Goal: Register for event/course

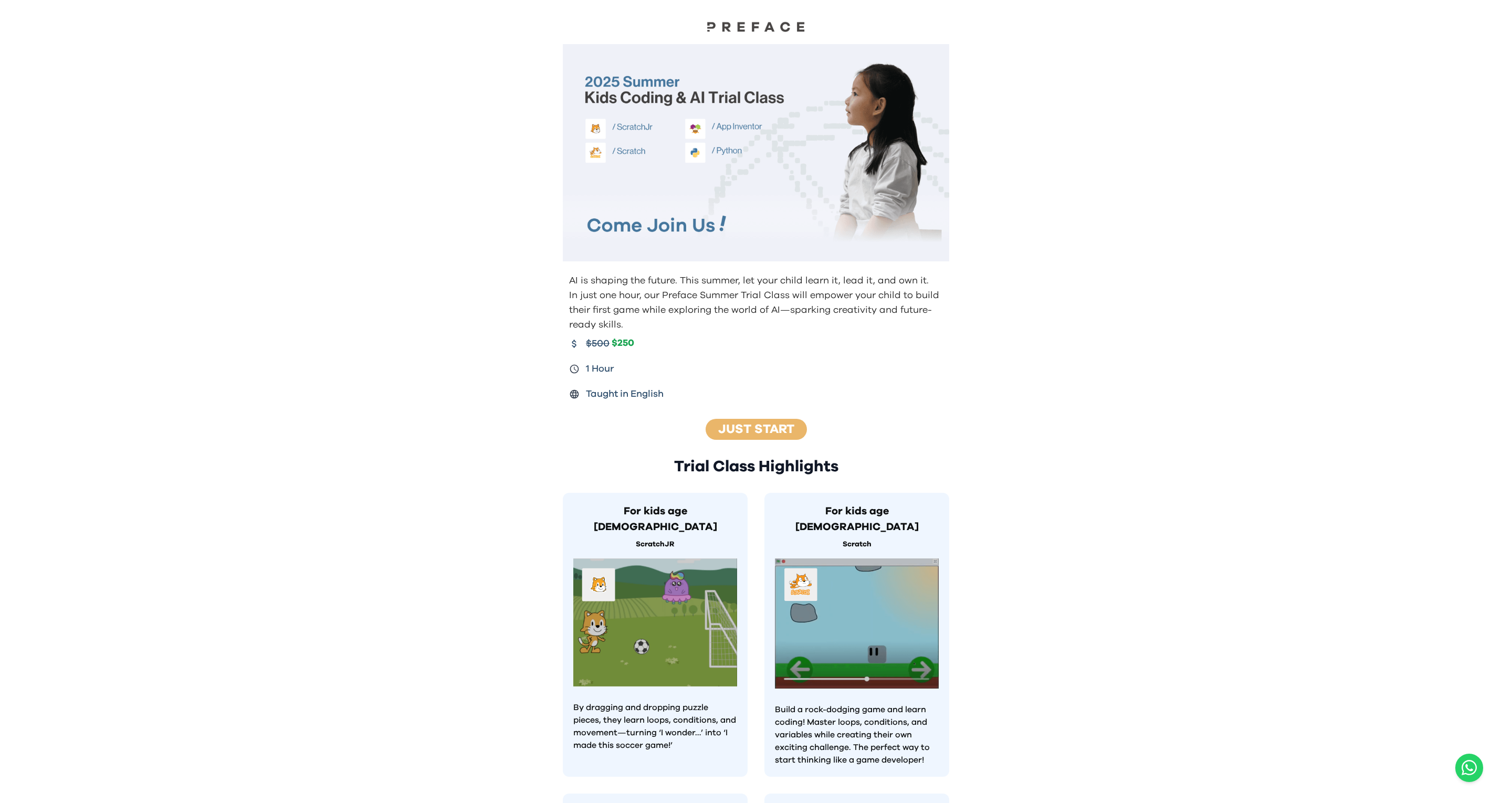
scroll to position [564, 0]
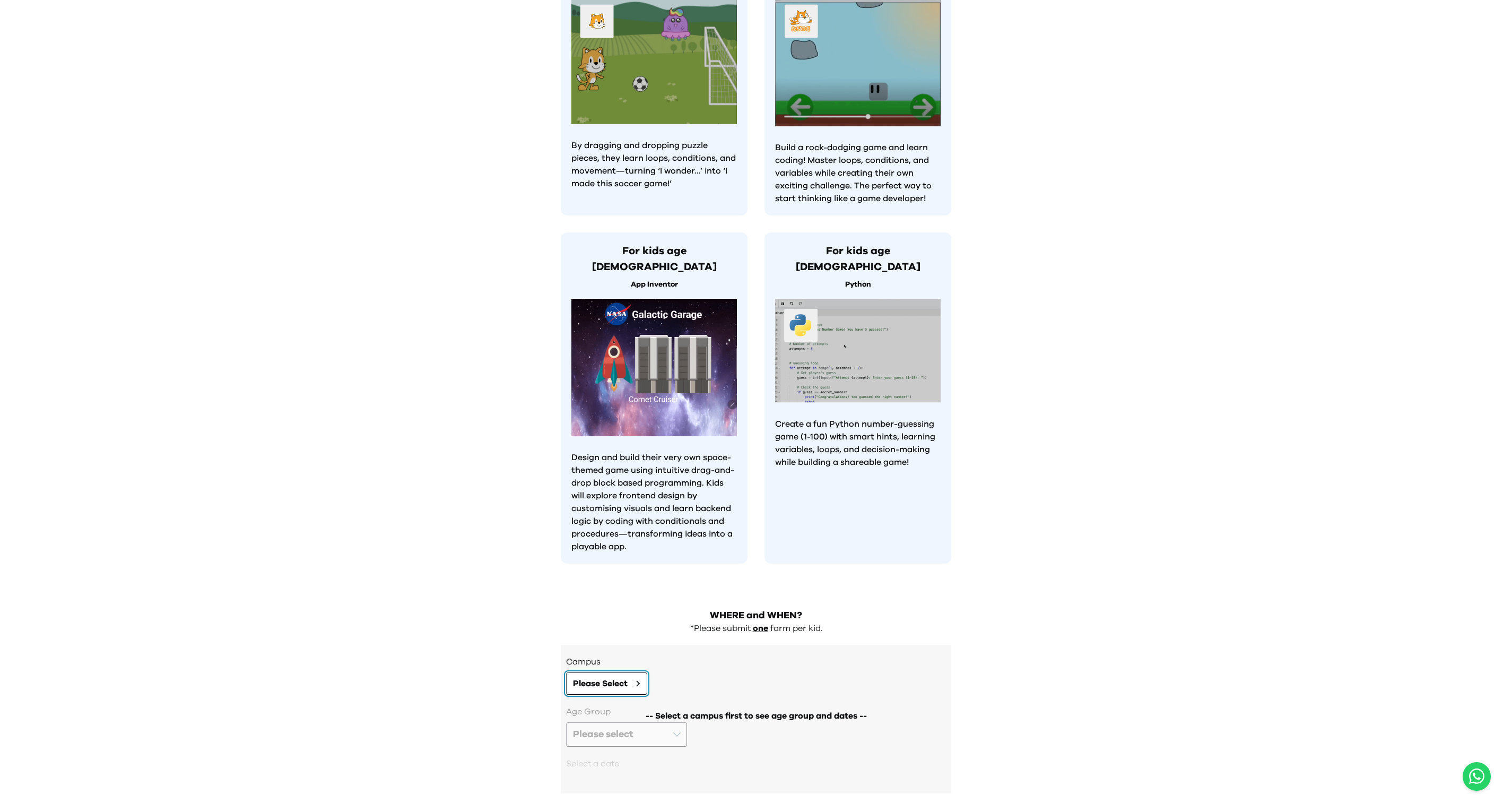
click at [614, 678] on span "Please Select" at bounding box center [600, 684] width 55 height 13
click at [618, 678] on span "Please Select" at bounding box center [600, 684] width 55 height 13
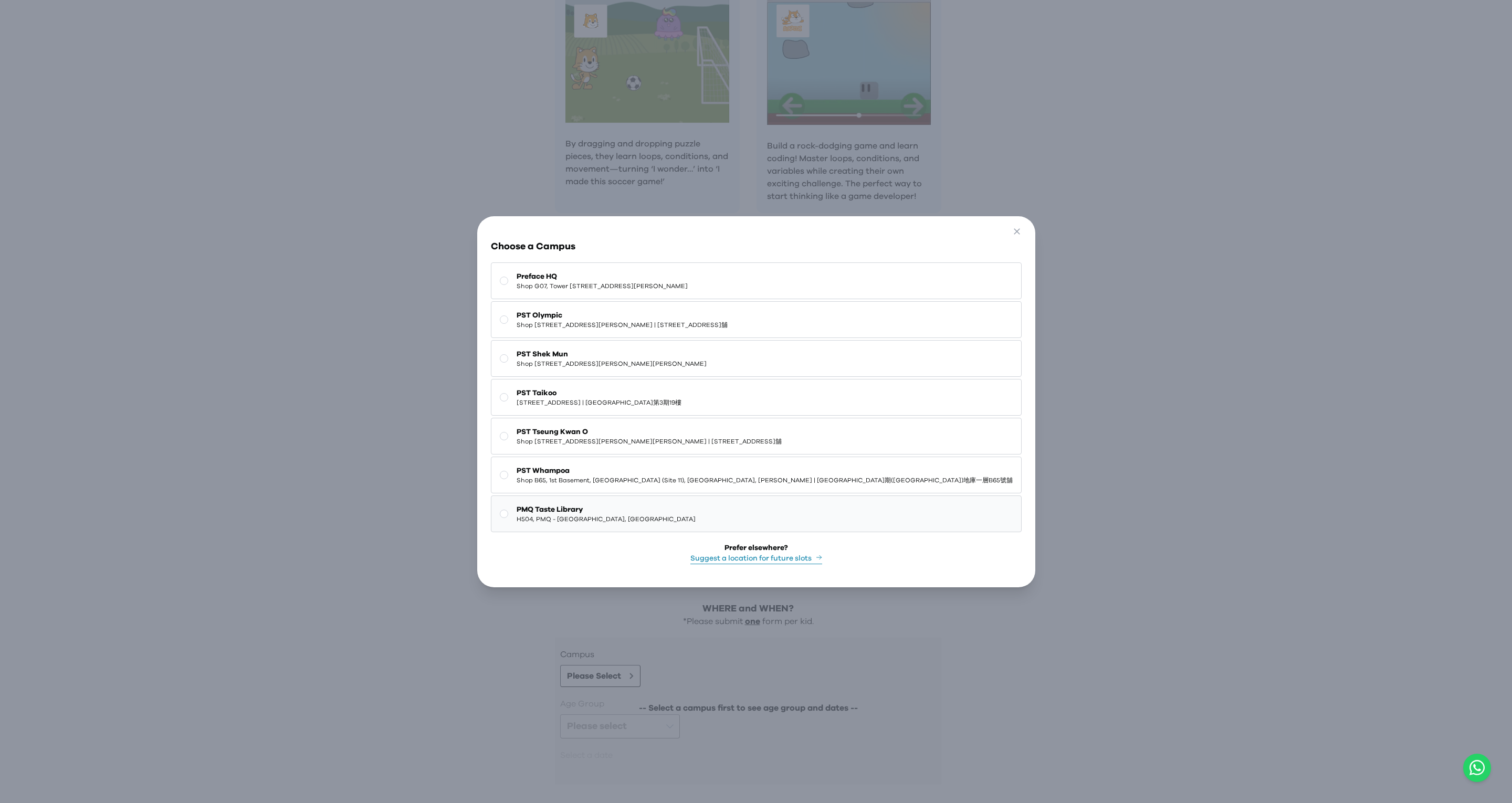
click at [638, 515] on span "H504, PMQ - Hollywood, Central" at bounding box center [606, 518] width 179 height 8
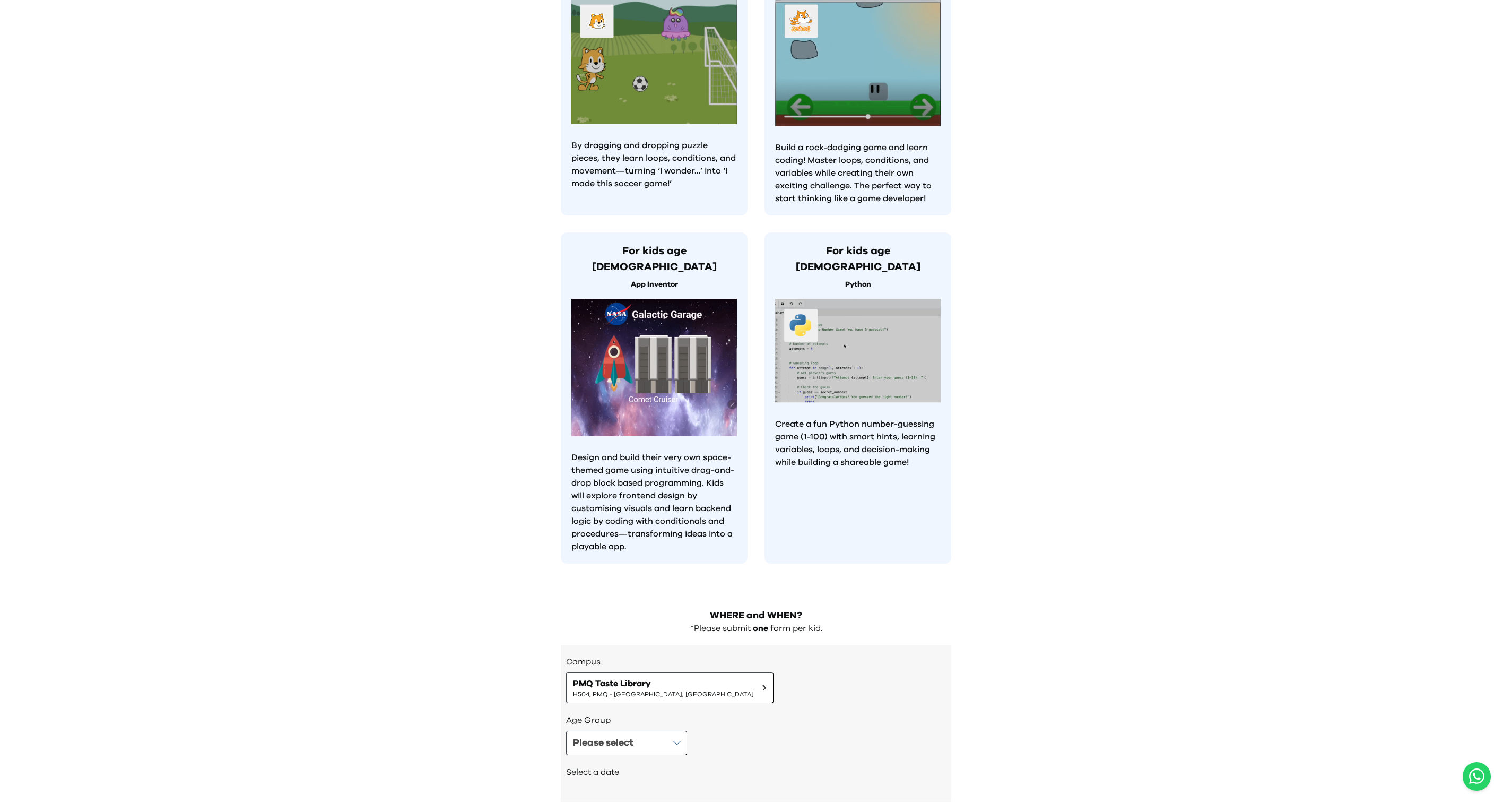
scroll to position [578, 0]
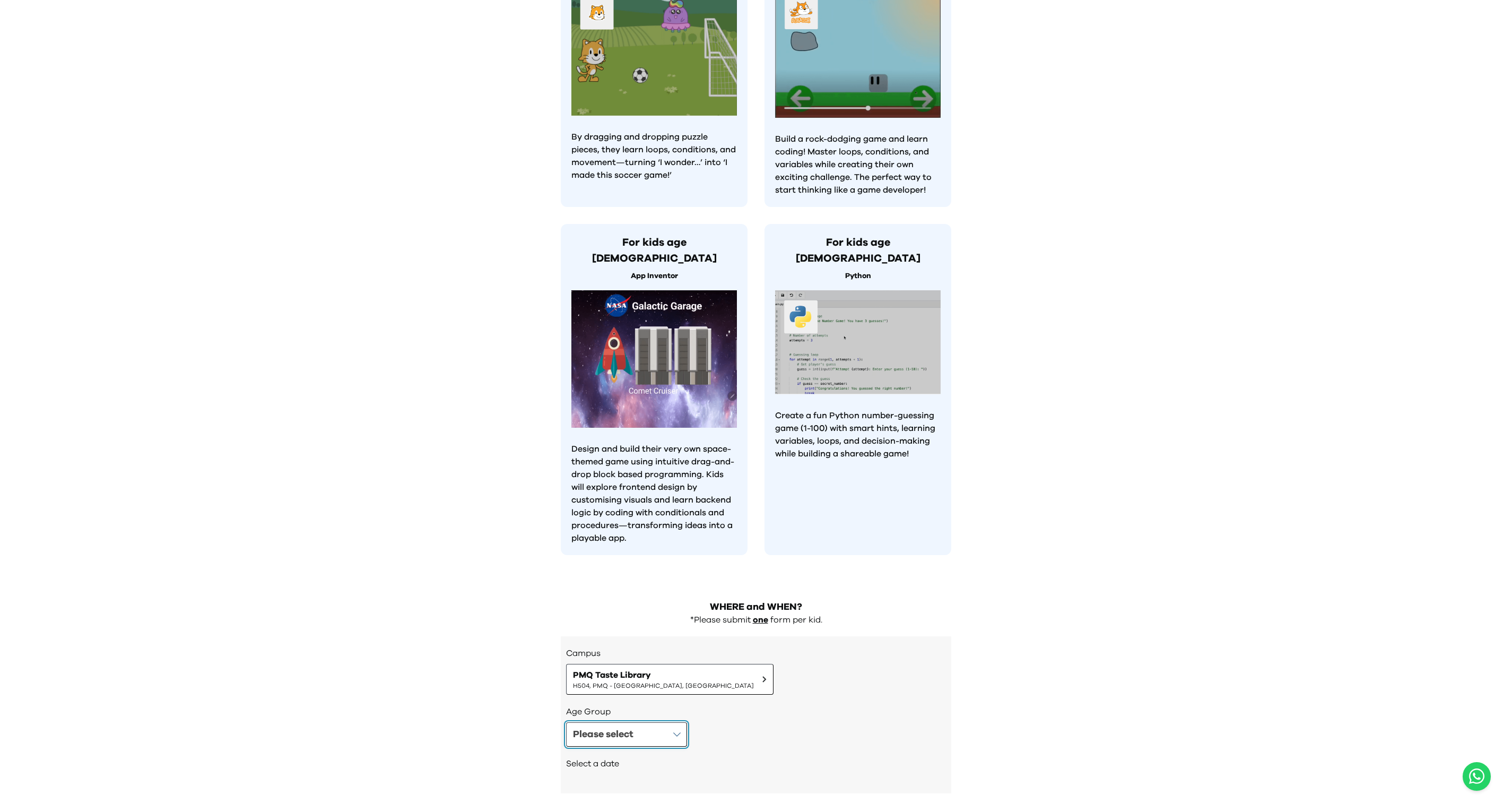
click at [613, 727] on div "Please select" at bounding box center [603, 735] width 61 height 15
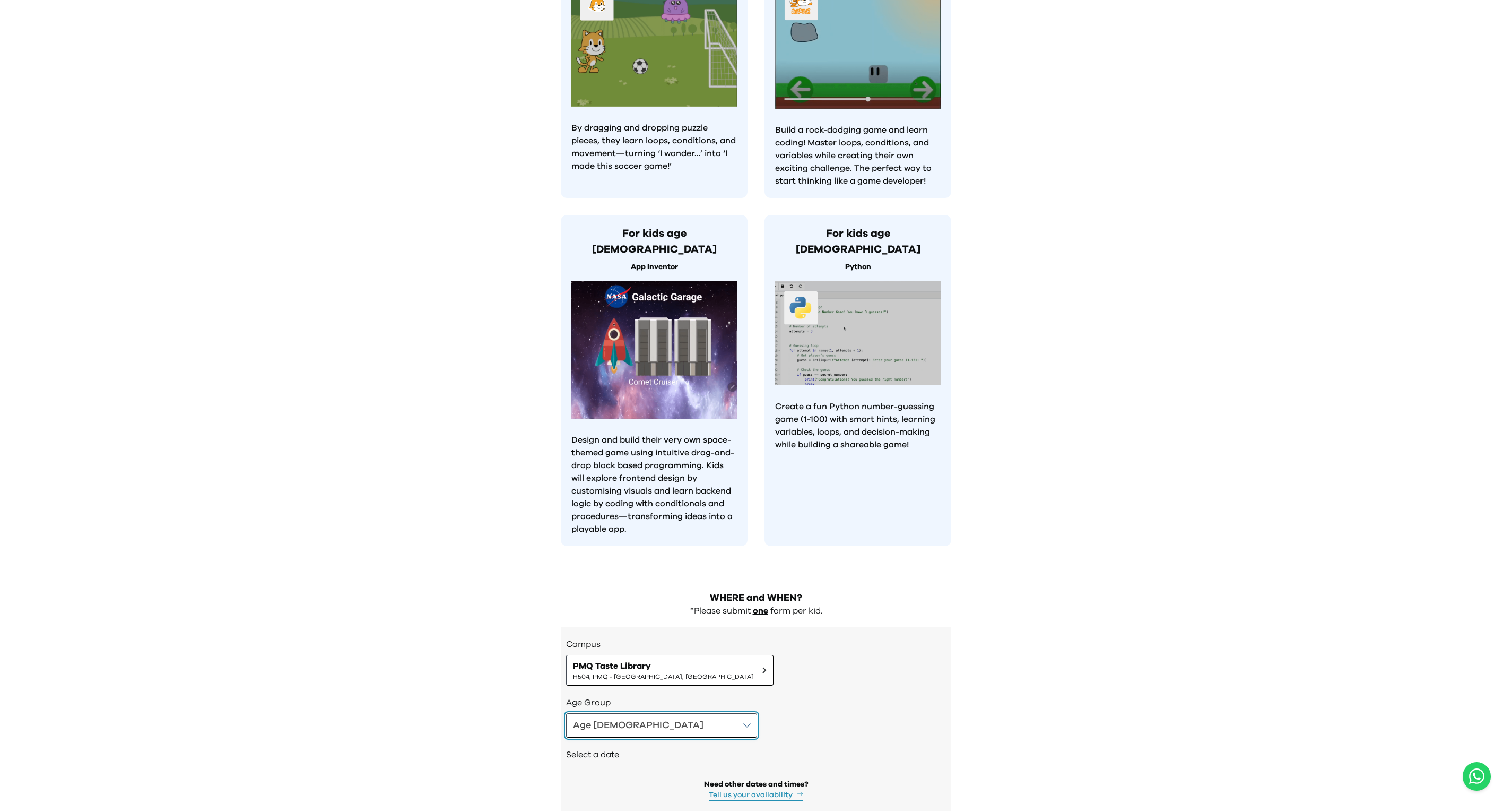
click at [662, 714] on button "Age 10-12" at bounding box center [661, 726] width 191 height 25
click at [677, 766] on li "Age 4-5" at bounding box center [755, 777] width 378 height 23
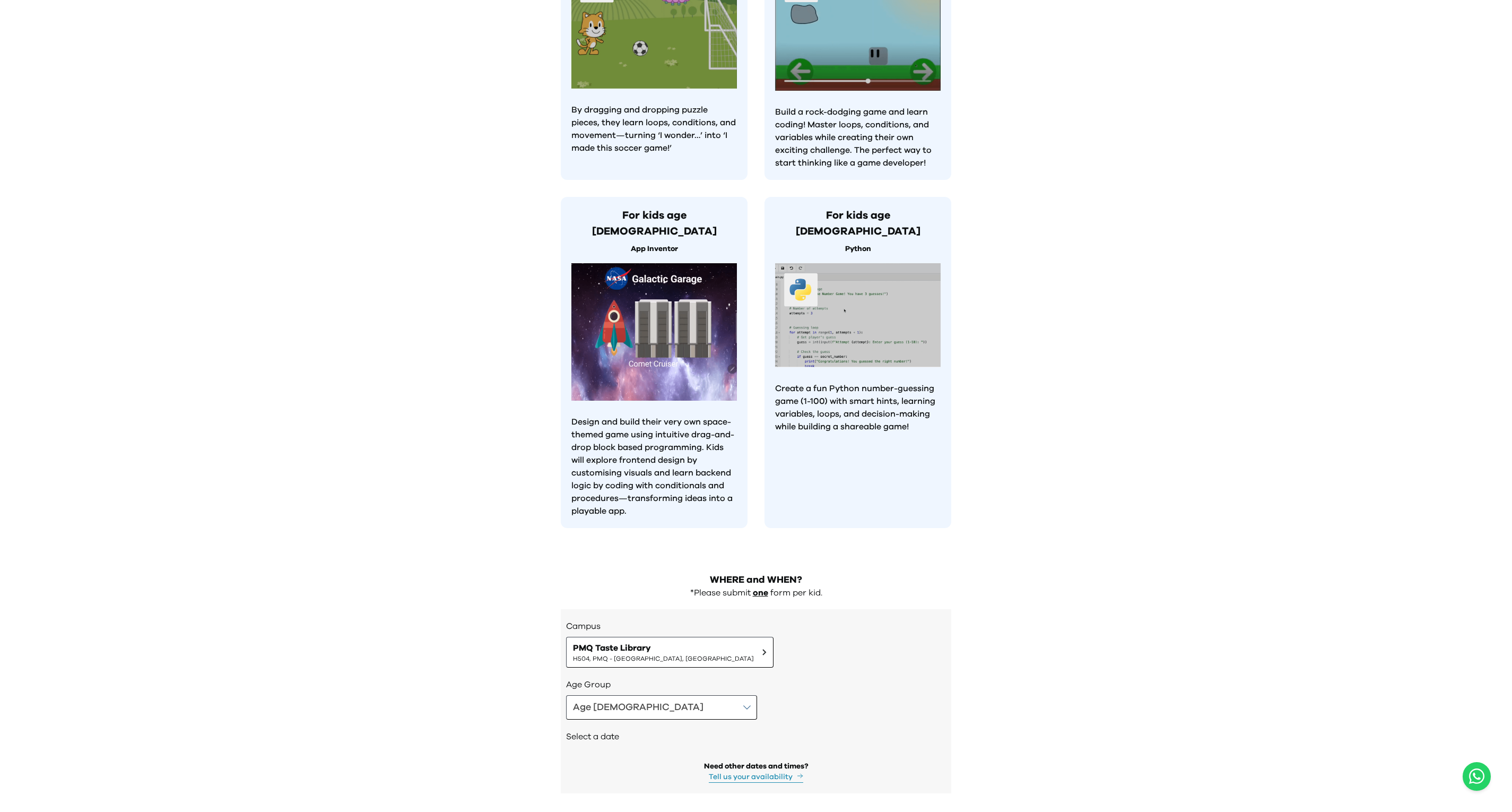
click at [651, 720] on div "Select a date" at bounding box center [756, 738] width 380 height 36
click at [1051, 390] on div "AI is shaping the future. This summer, let your child learn it, lead it, and ow…" at bounding box center [756, 104] width 1512 height 1420
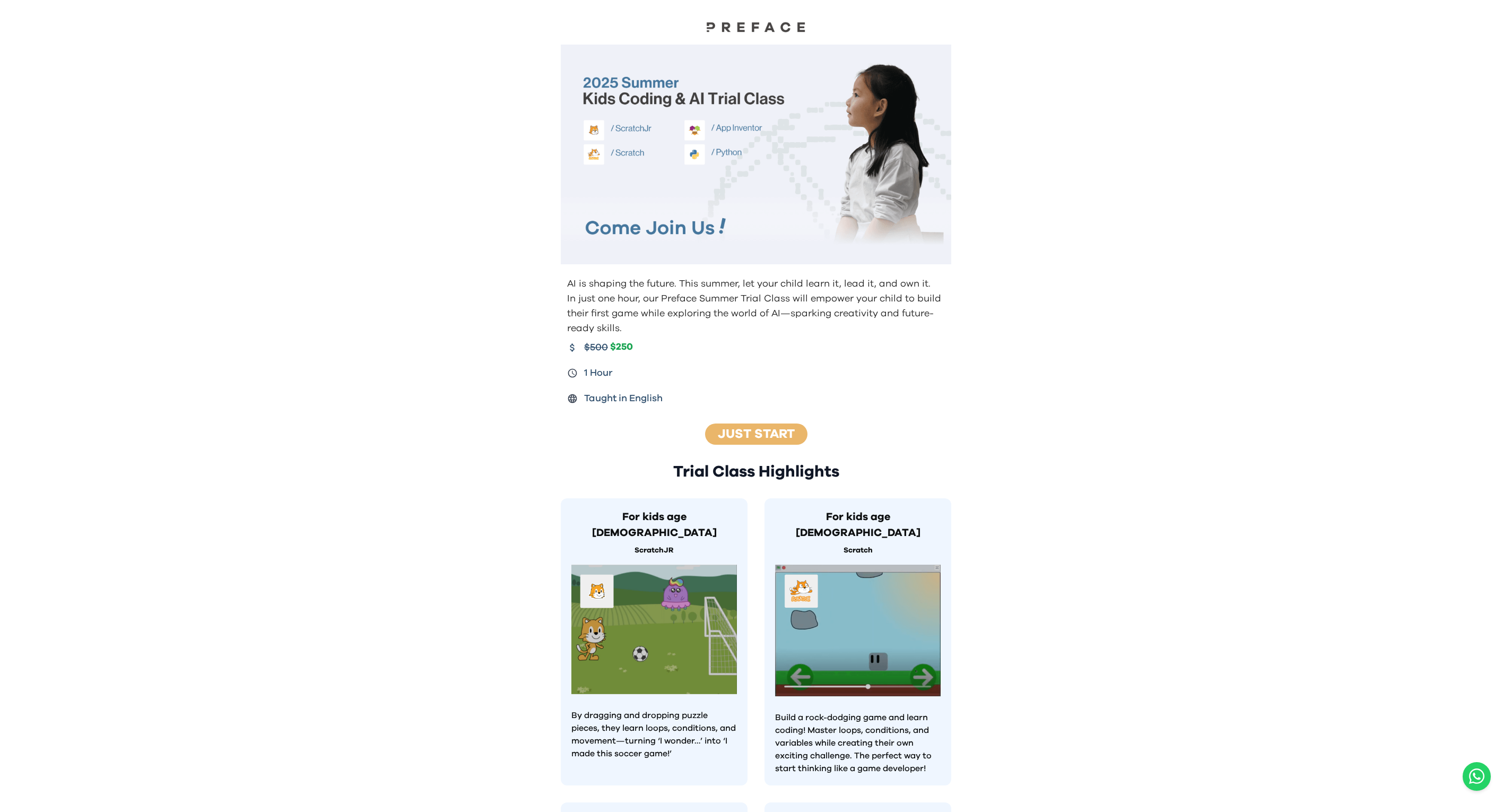
scroll to position [570, 0]
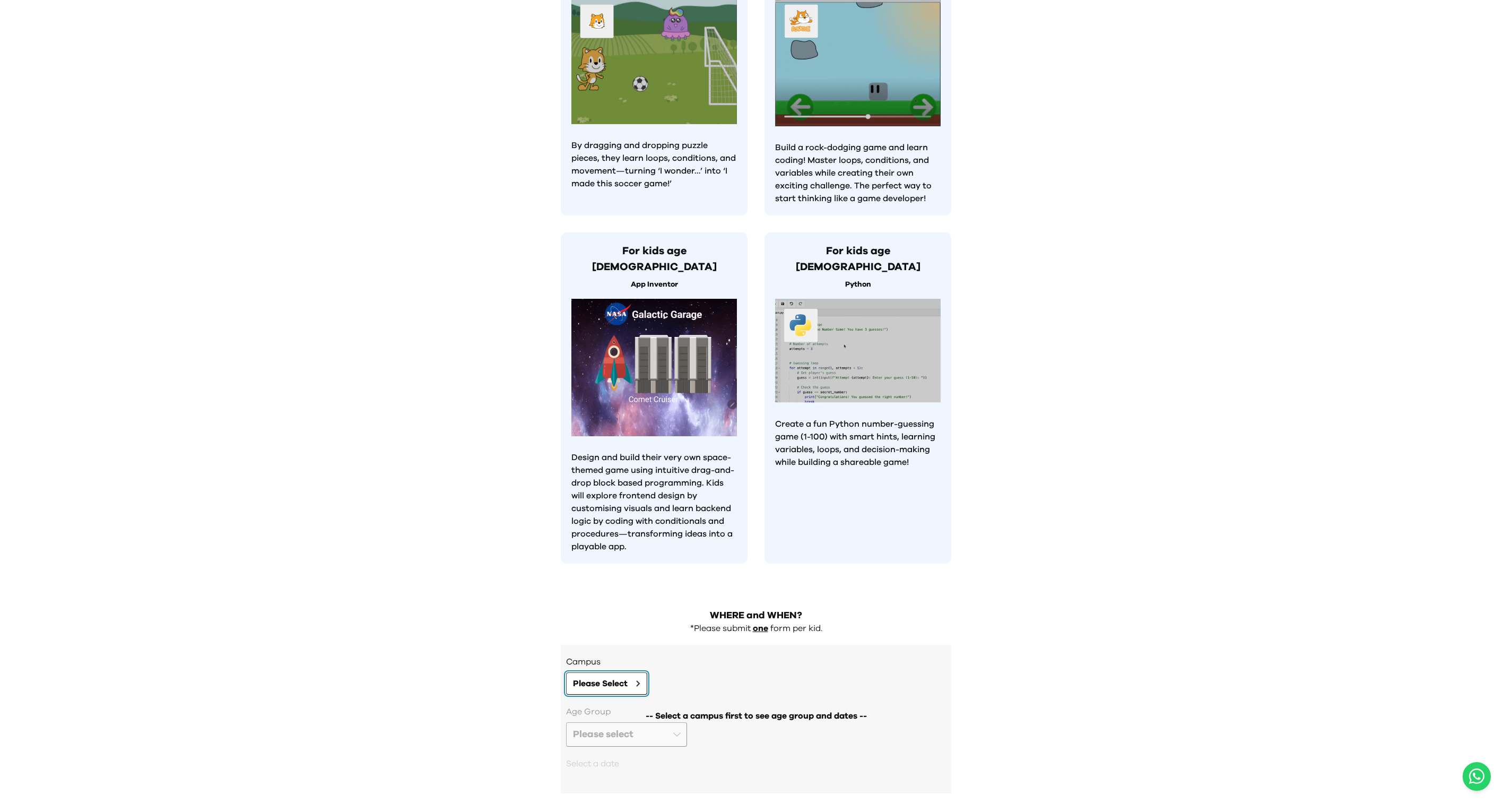
click at [621, 678] on span "Please Select" at bounding box center [600, 684] width 55 height 13
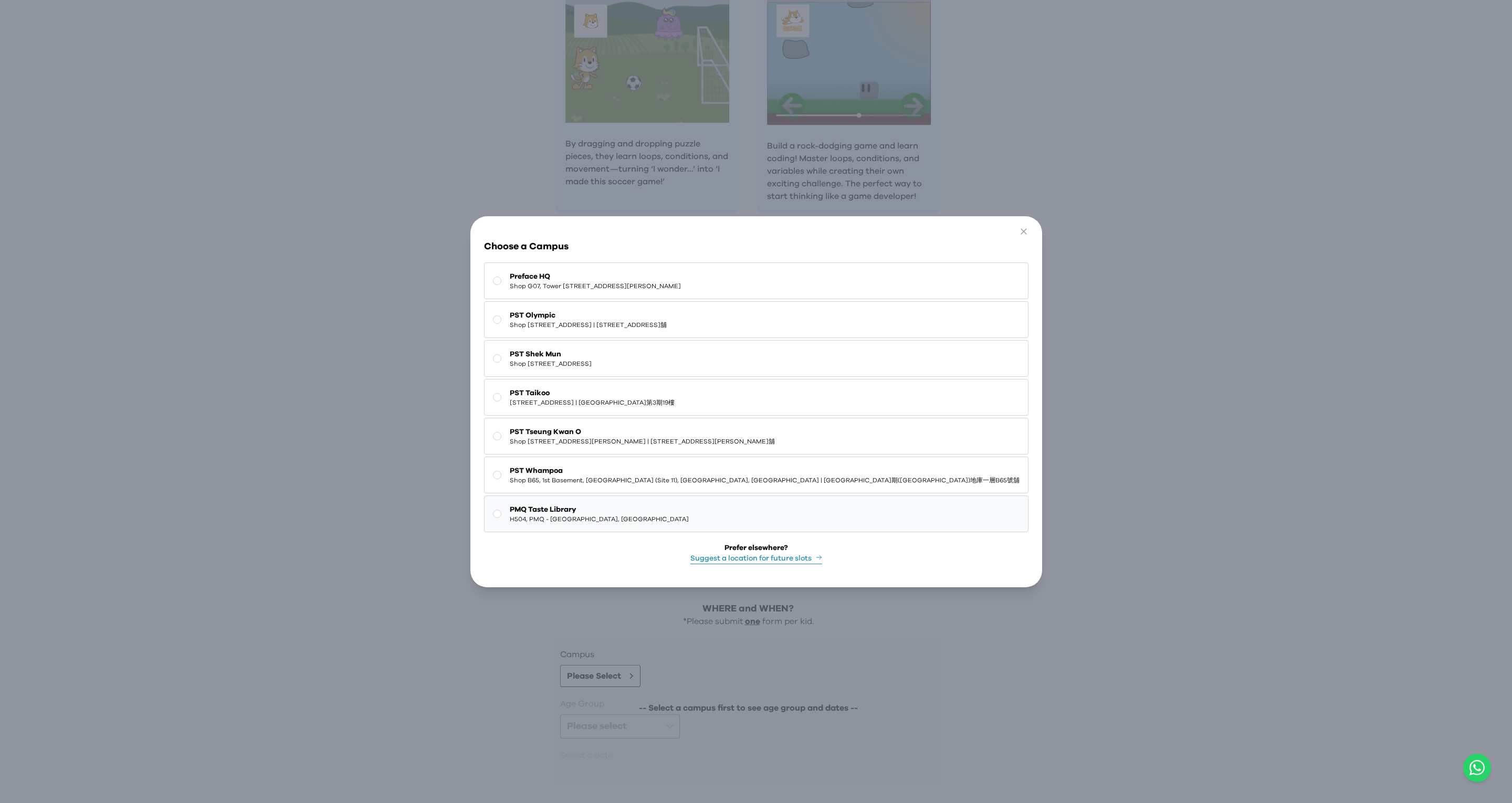
click at [690, 495] on button "PMQ Taste Library H504, PMQ - [GEOGRAPHIC_DATA], [GEOGRAPHIC_DATA]" at bounding box center [756, 513] width 545 height 36
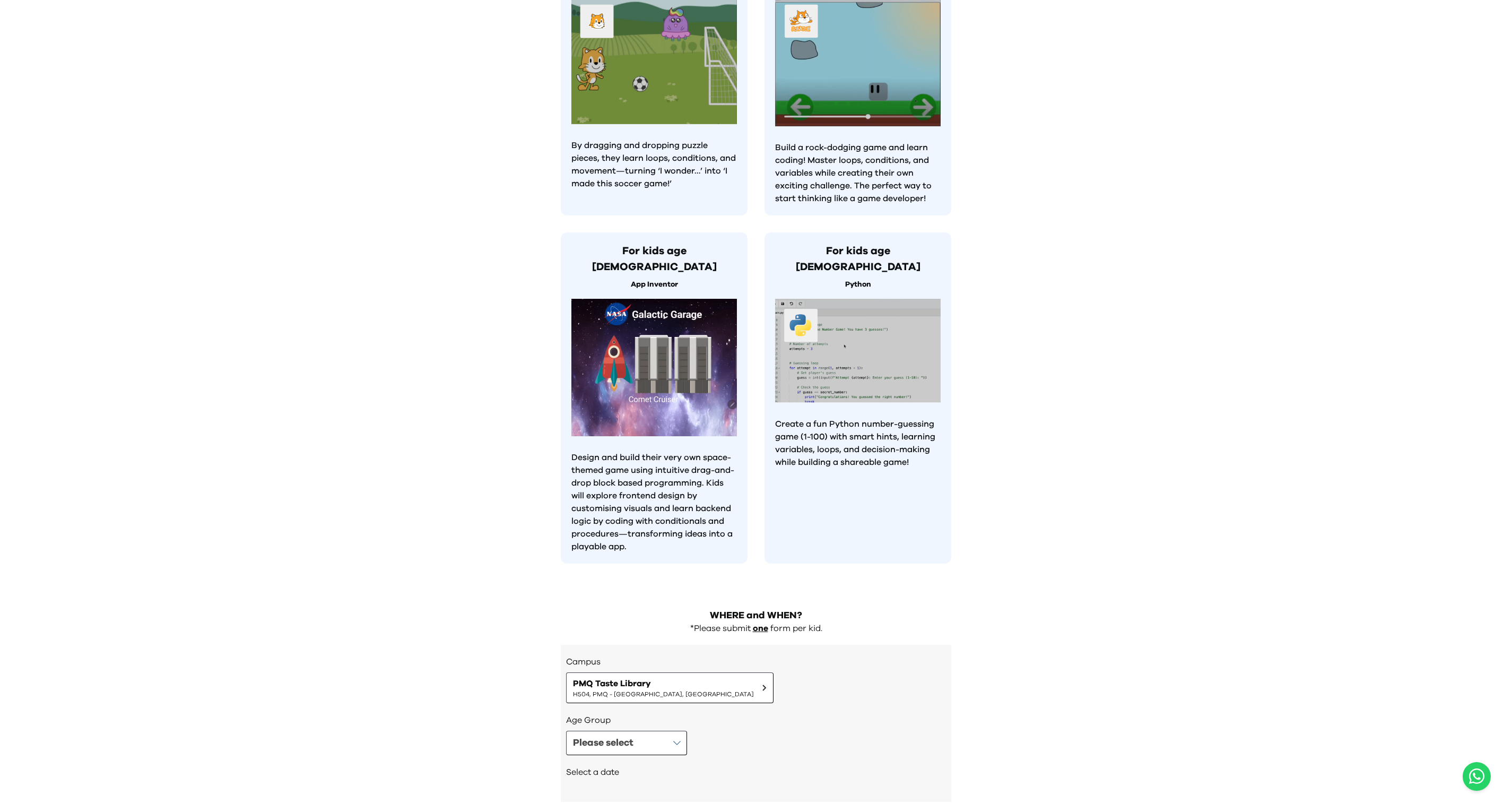
scroll to position [578, 0]
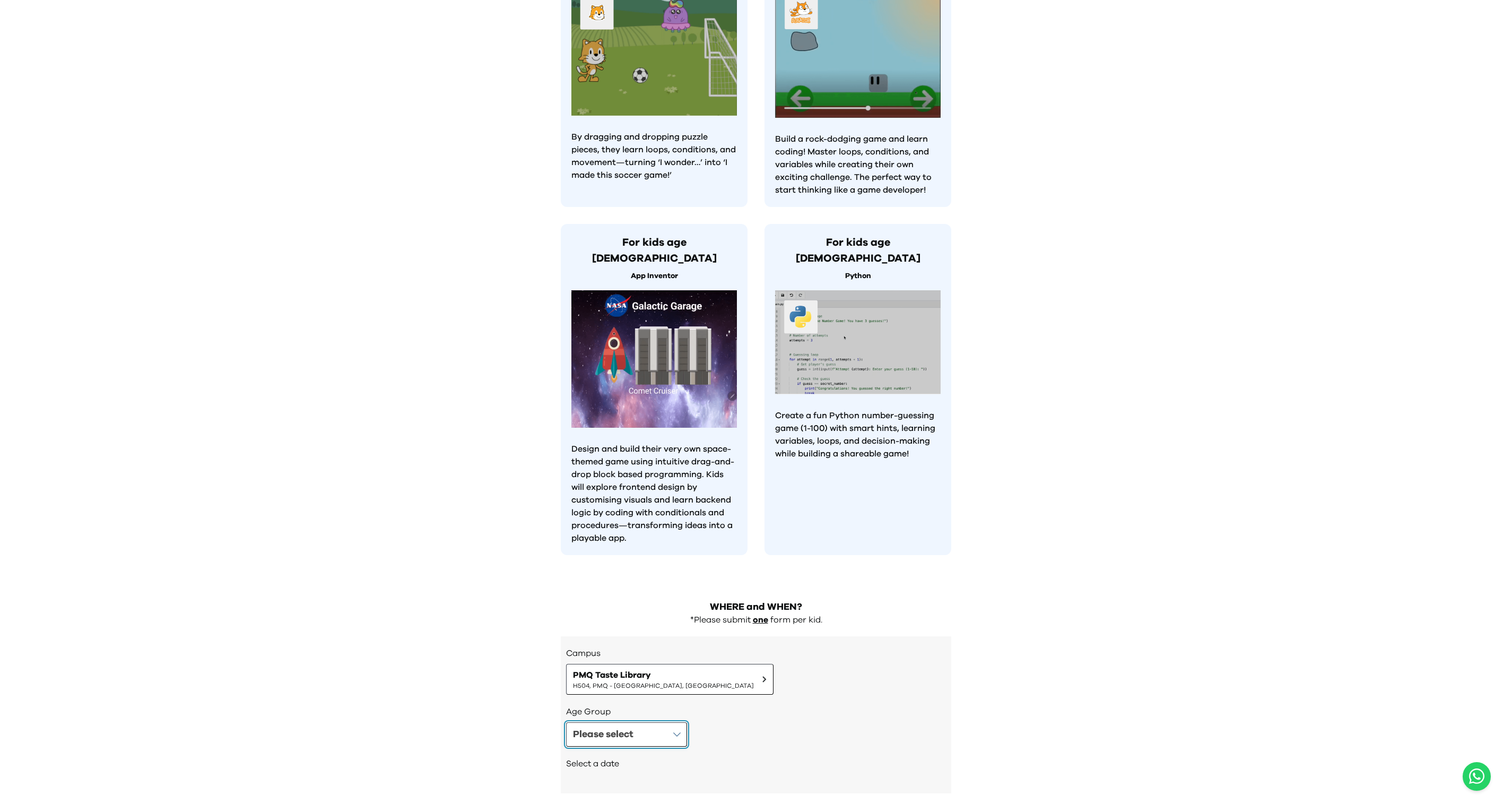
click at [637, 723] on button "Please select" at bounding box center [626, 735] width 121 height 25
click at [664, 780] on div "Age [DEMOGRAPHIC_DATA]" at bounding box center [749, 787] width 352 height 15
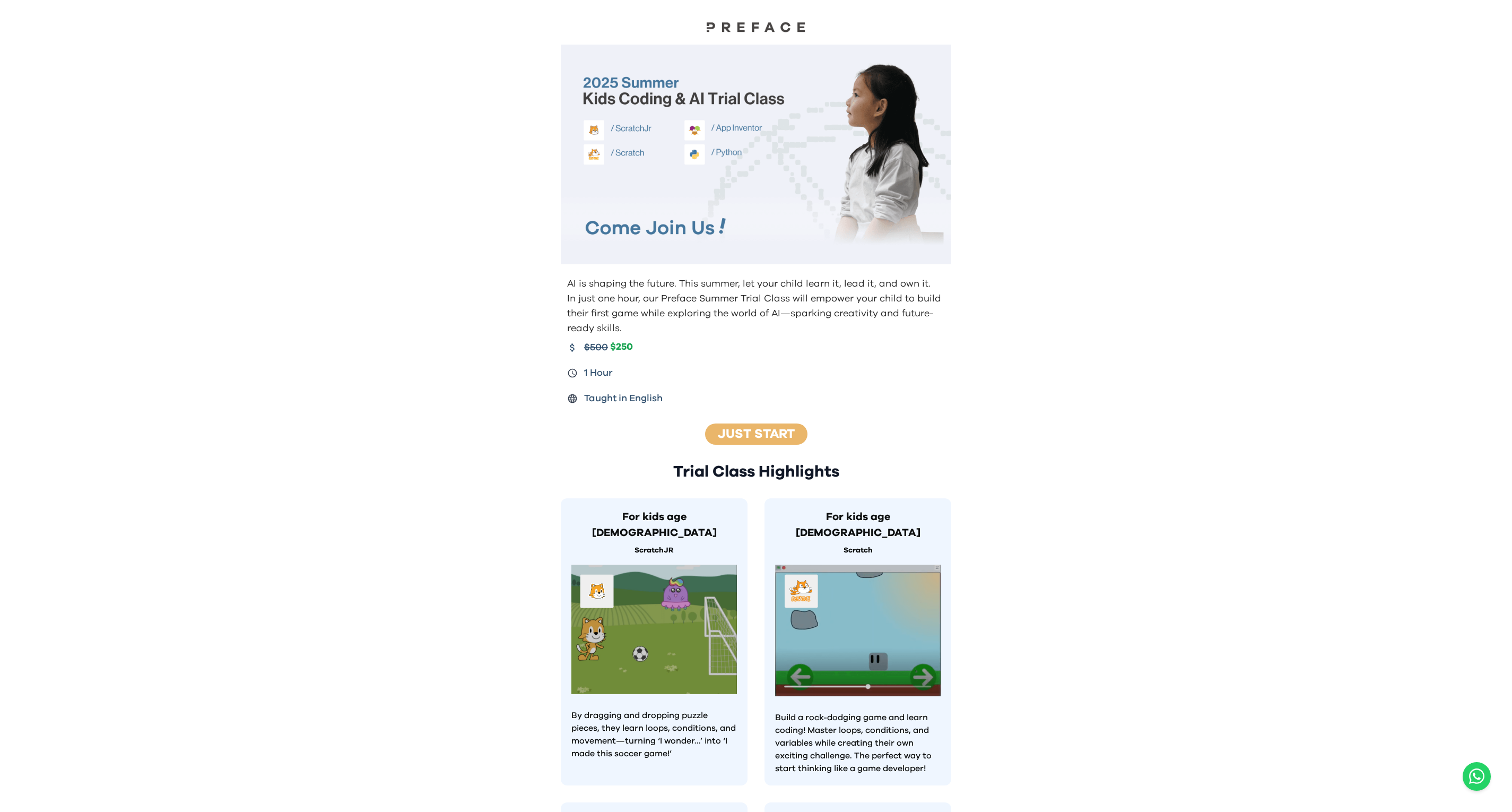
scroll to position [570, 0]
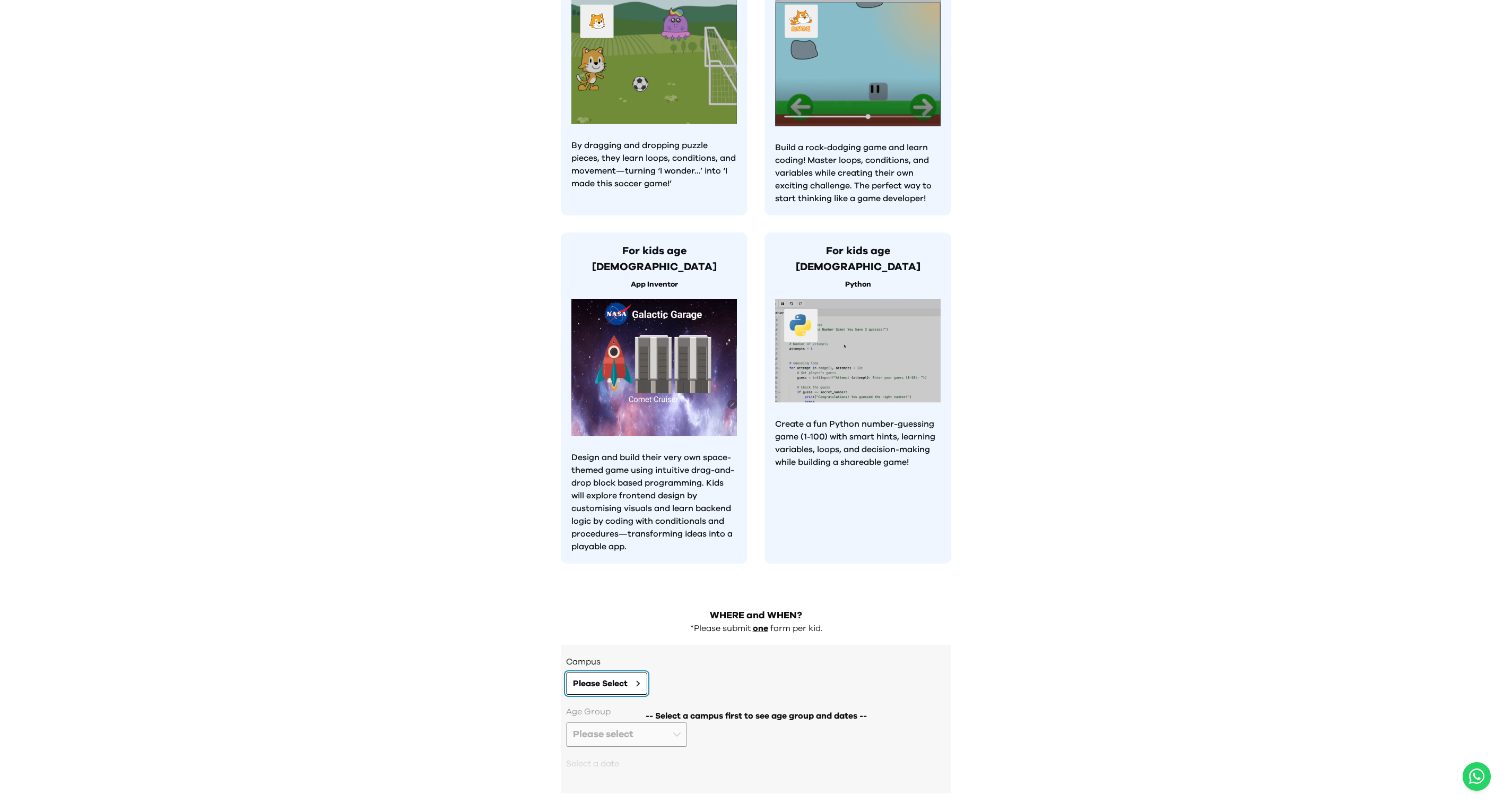
click at [616, 678] on span "Please Select" at bounding box center [600, 684] width 55 height 13
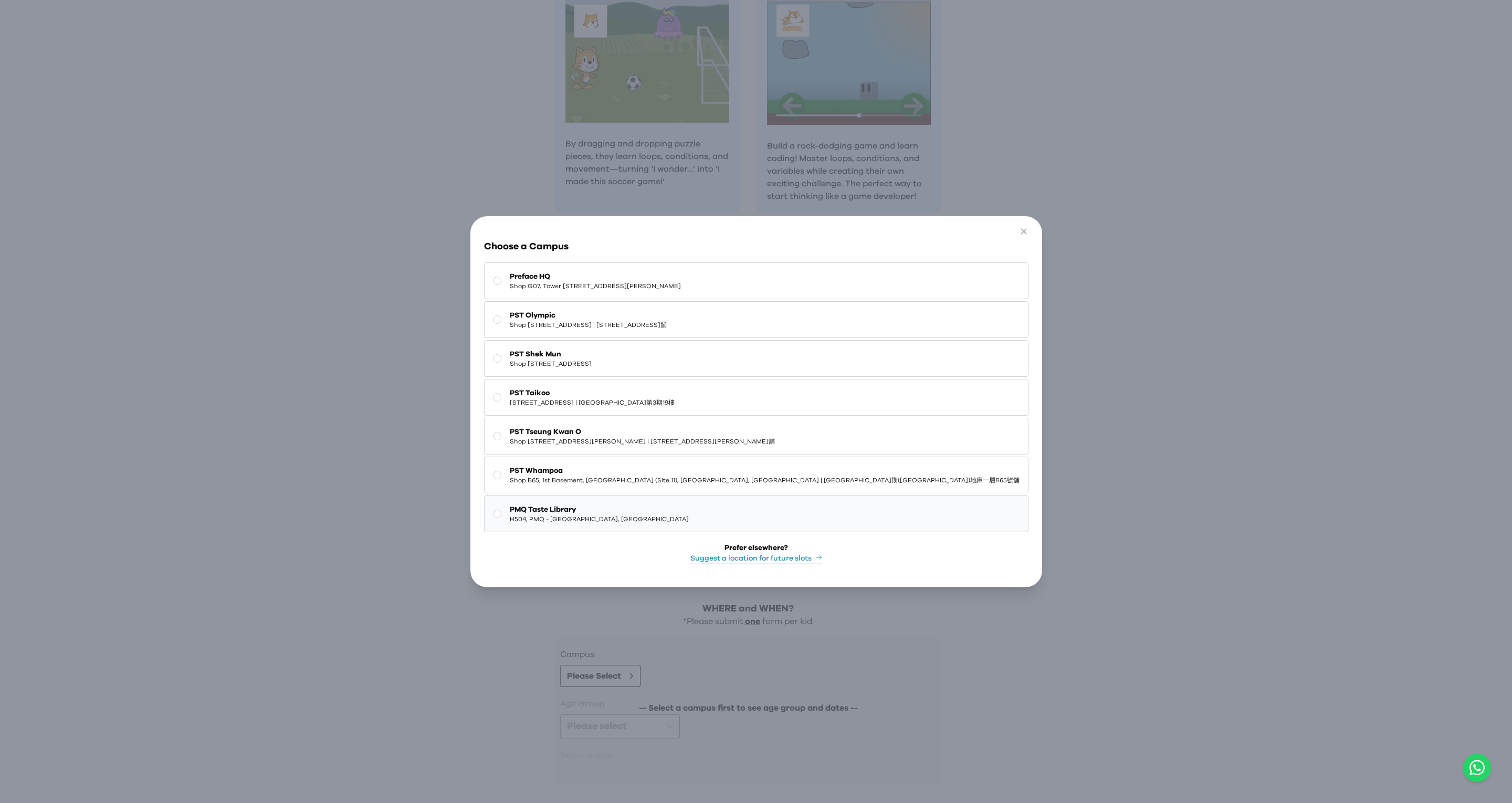
click at [718, 515] on button "PMQ Taste Library H504, PMQ - [GEOGRAPHIC_DATA], [GEOGRAPHIC_DATA]" at bounding box center [756, 513] width 545 height 36
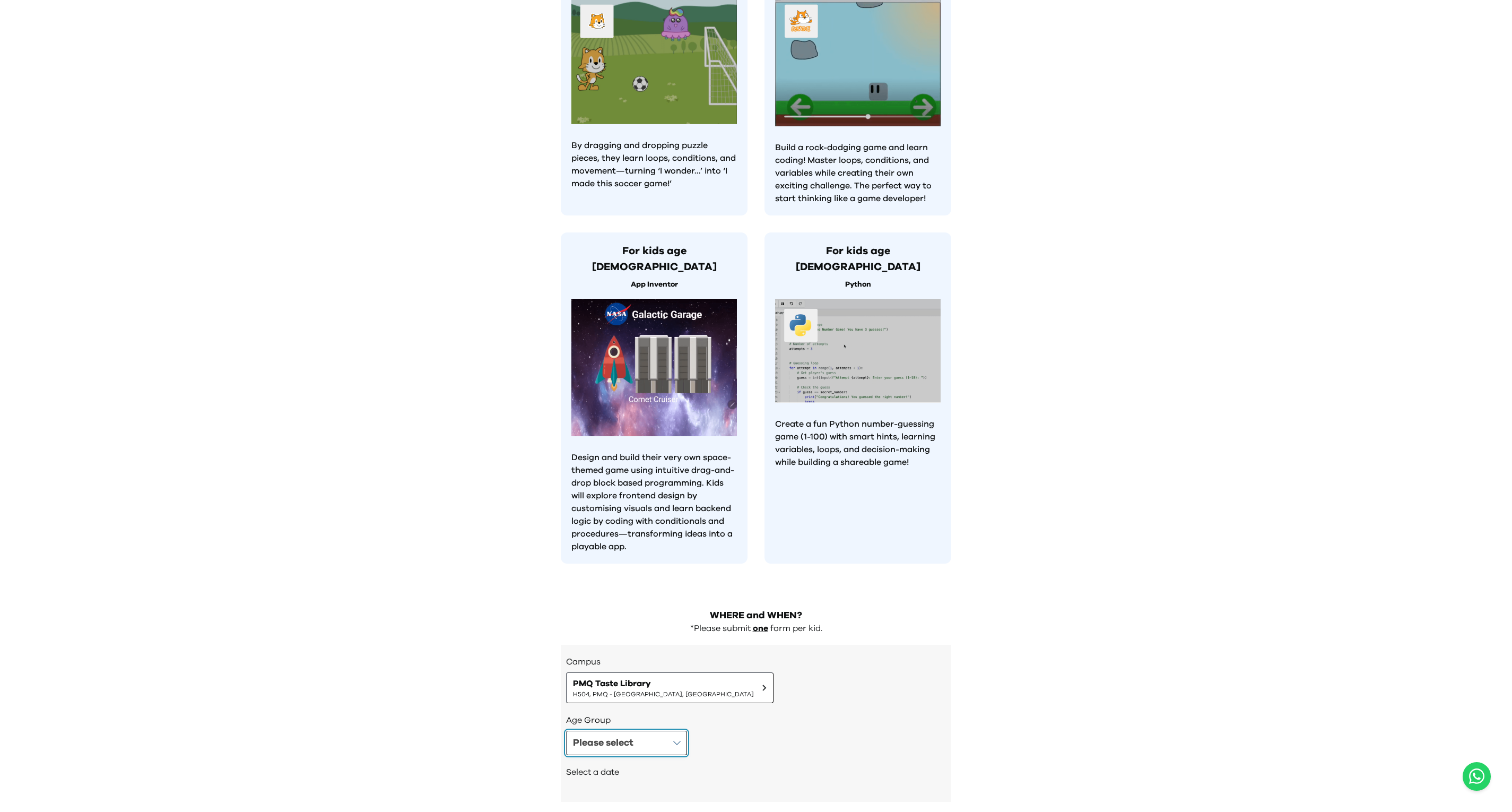
click at [619, 735] on div "Please select" at bounding box center [603, 743] width 61 height 15
click at [683, 807] on li "Age [DEMOGRAPHIC_DATA]" at bounding box center [755, 819] width 378 height 23
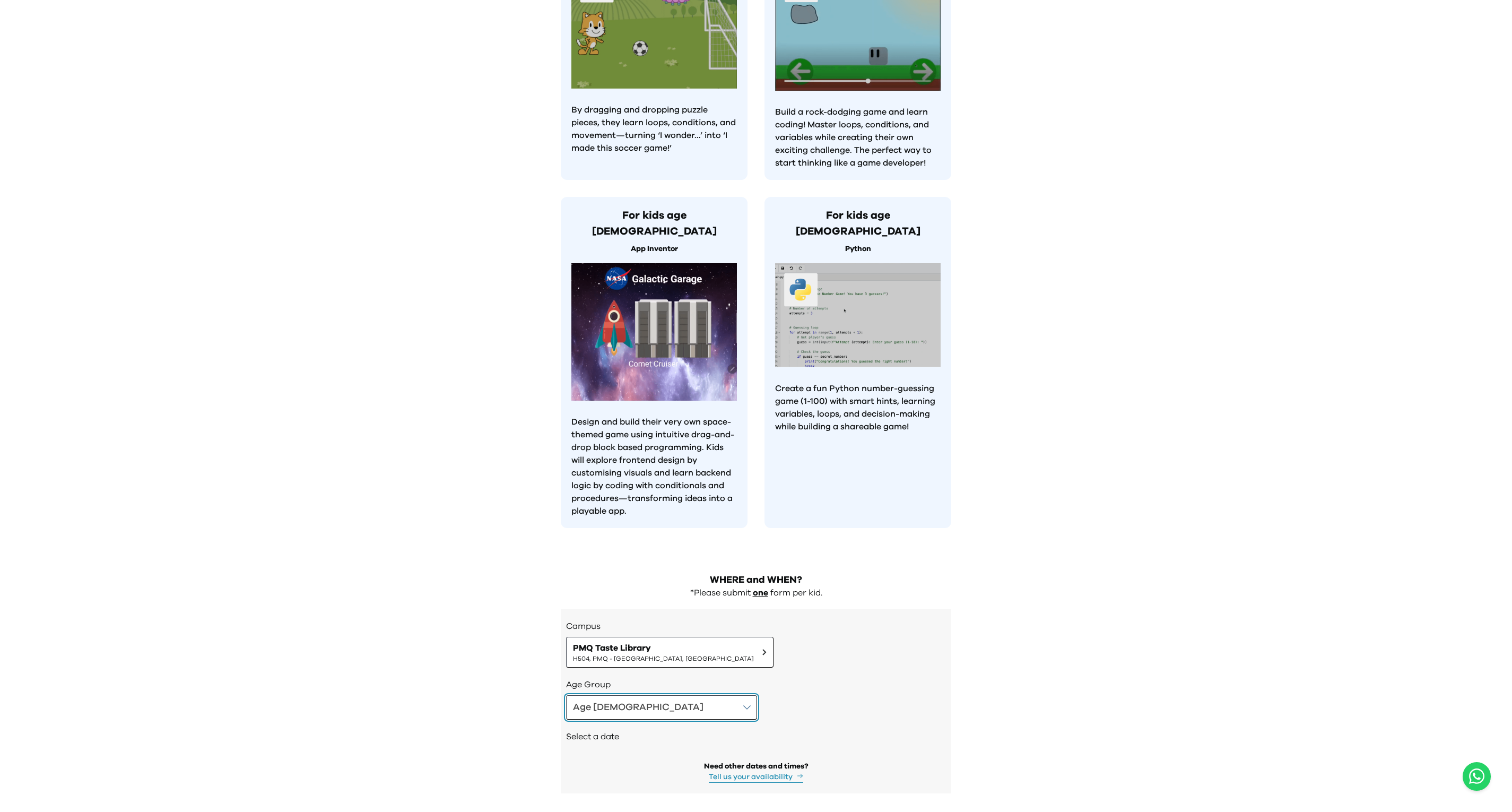
click at [634, 696] on button "Age [DEMOGRAPHIC_DATA]" at bounding box center [661, 708] width 191 height 25
drag, startPoint x: 634, startPoint y: 667, endPoint x: 650, endPoint y: 714, distance: 49.6
click at [650, 714] on div "Age [DEMOGRAPHIC_DATA] Please select Age [DEMOGRAPHIC_DATA] Age [DEMOGRAPHIC_DA…" at bounding box center [756, 708] width 380 height 25
click at [650, 753] on div "Age [DEMOGRAPHIC_DATA]" at bounding box center [749, 760] width 352 height 15
click at [650, 747] on button "[DATE] ( Sat )" at bounding box center [613, 760] width 95 height 26
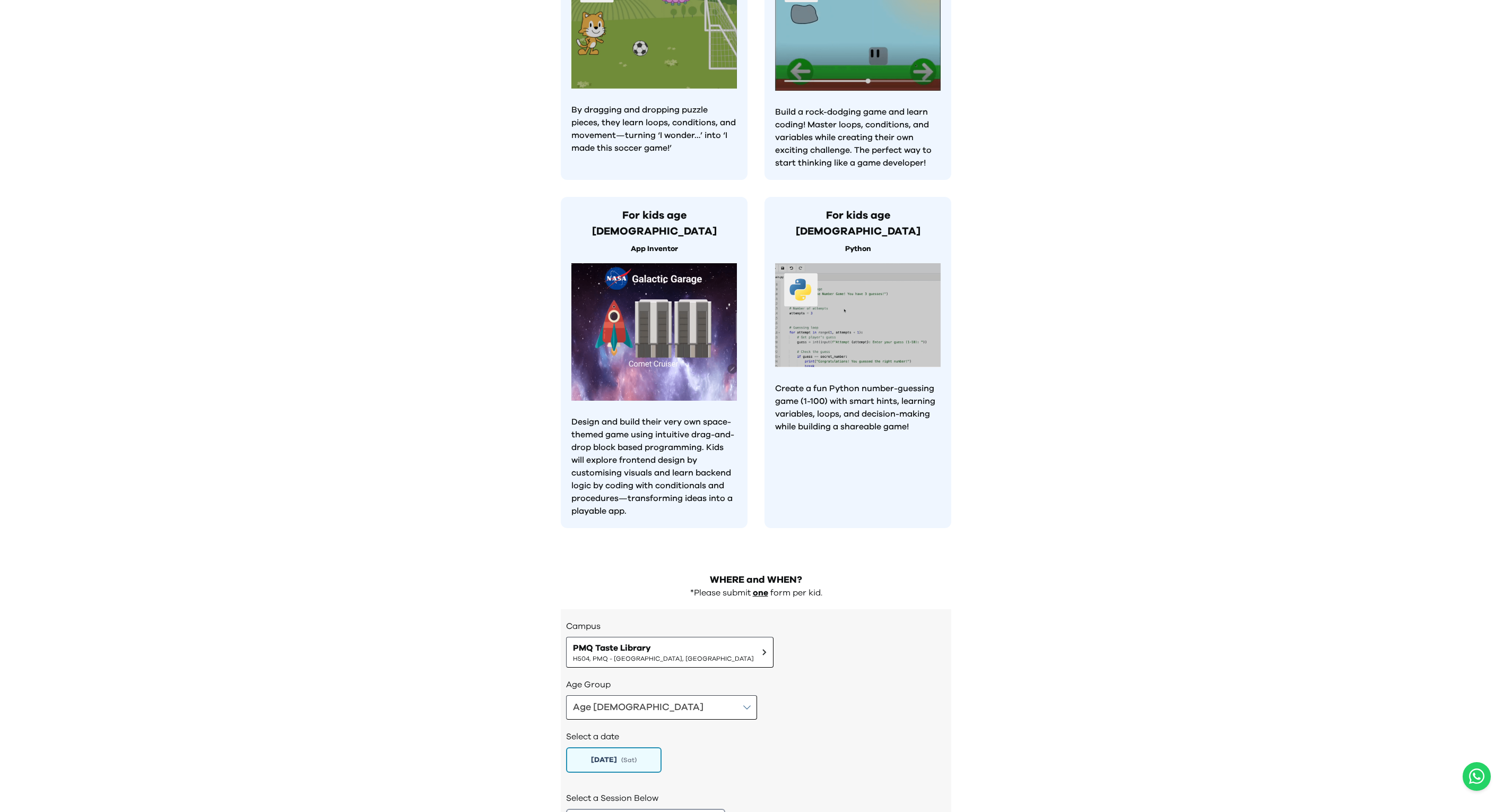
scroll to position [718, 0]
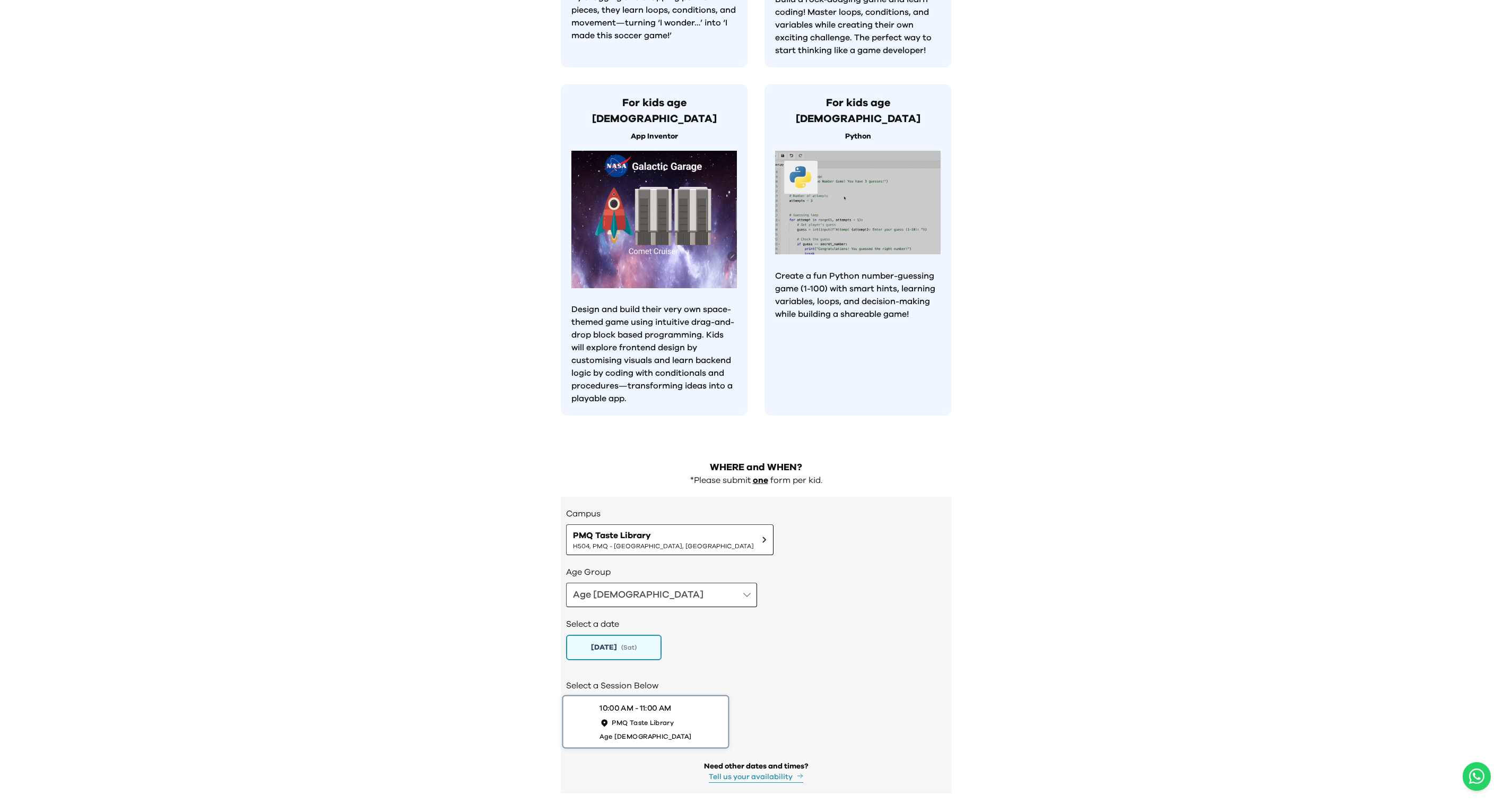
click at [652, 698] on button "10:00 AM - 11:00 AM PMQ Taste Library Age [DEMOGRAPHIC_DATA]" at bounding box center [646, 722] width 167 height 53
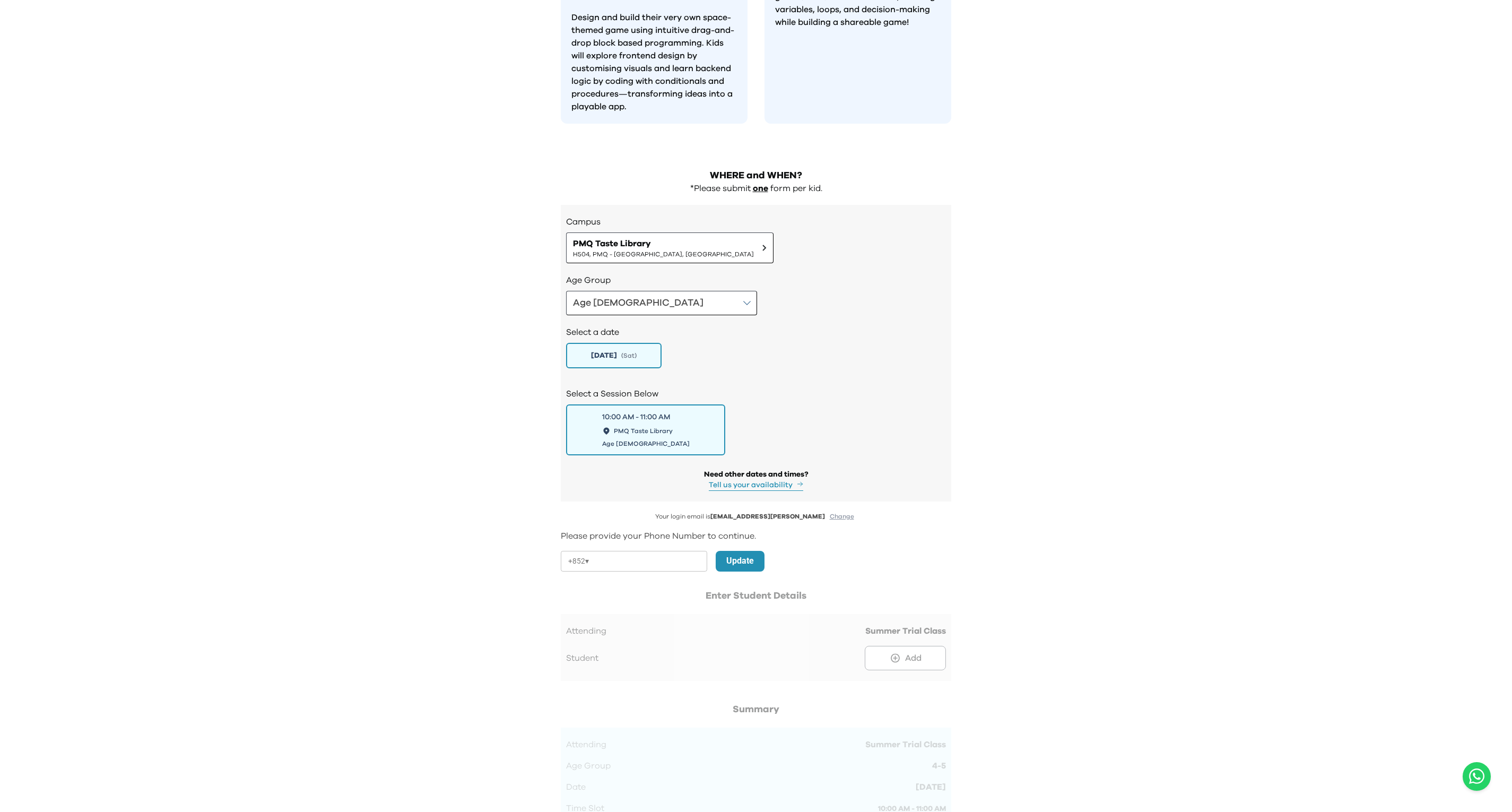
scroll to position [1032, 0]
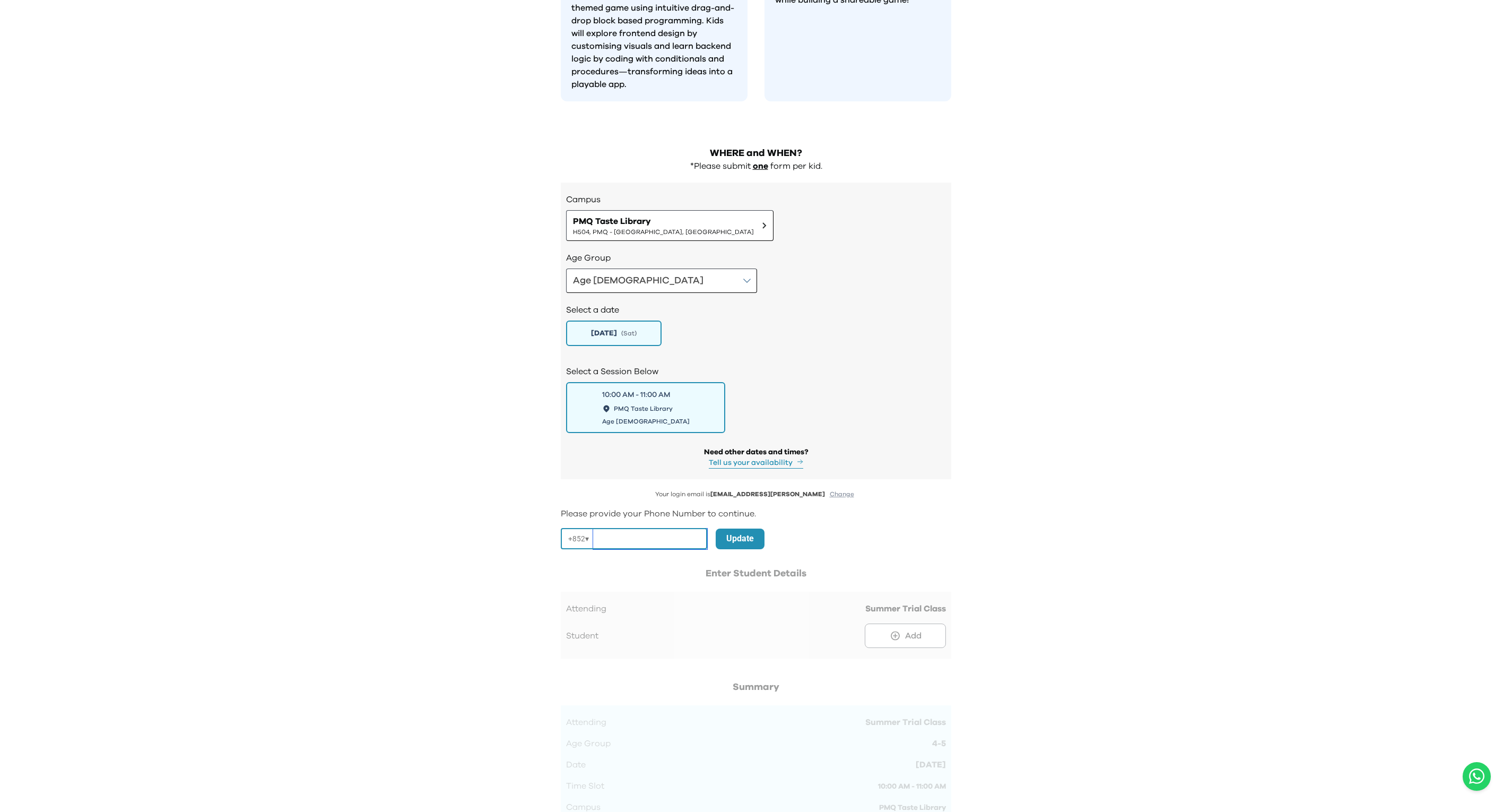
click at [629, 529] on input "tel" at bounding box center [650, 539] width 114 height 21
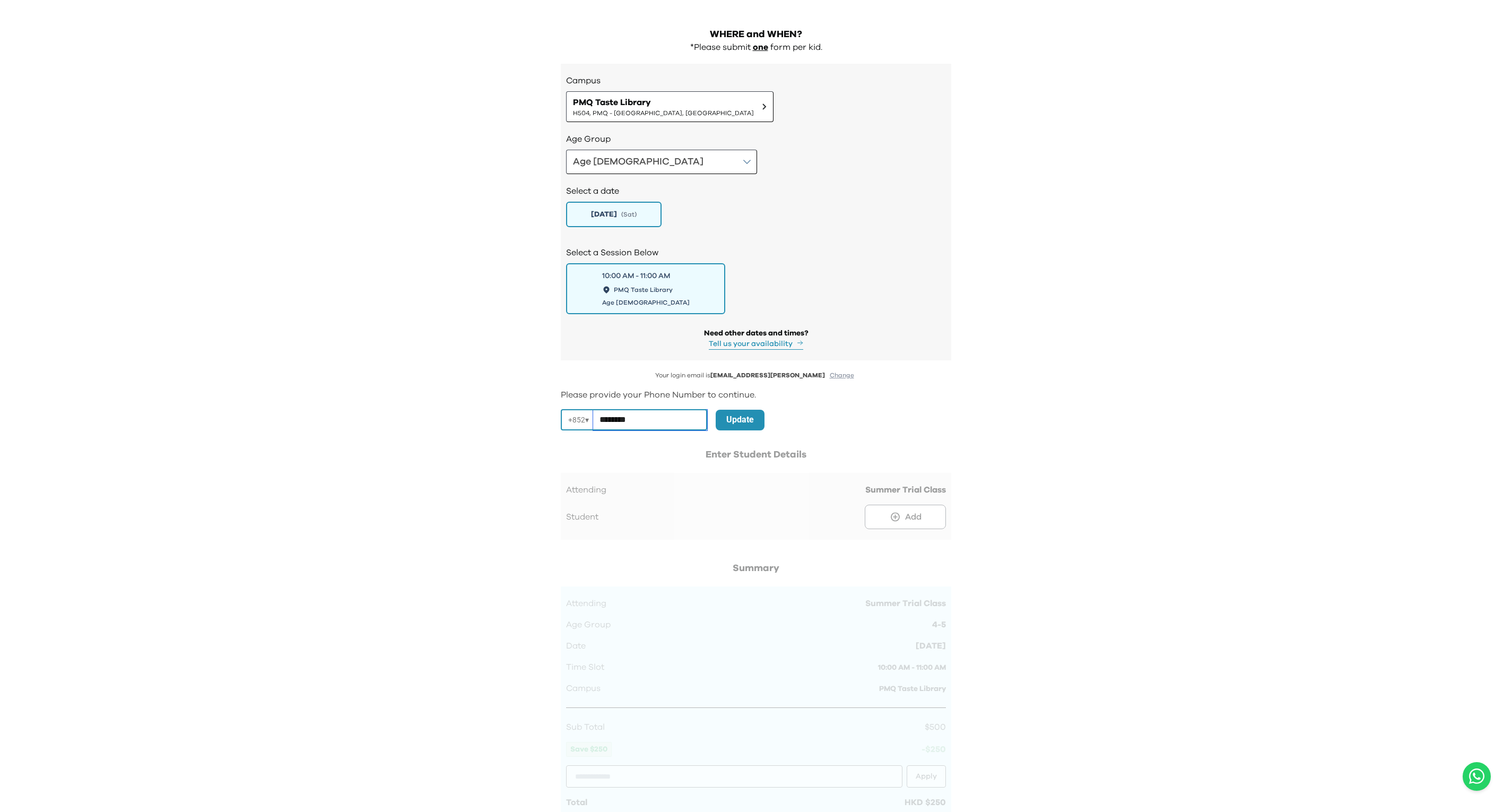
type input "********"
click at [899, 471] on div at bounding box center [756, 499] width 390 height 103
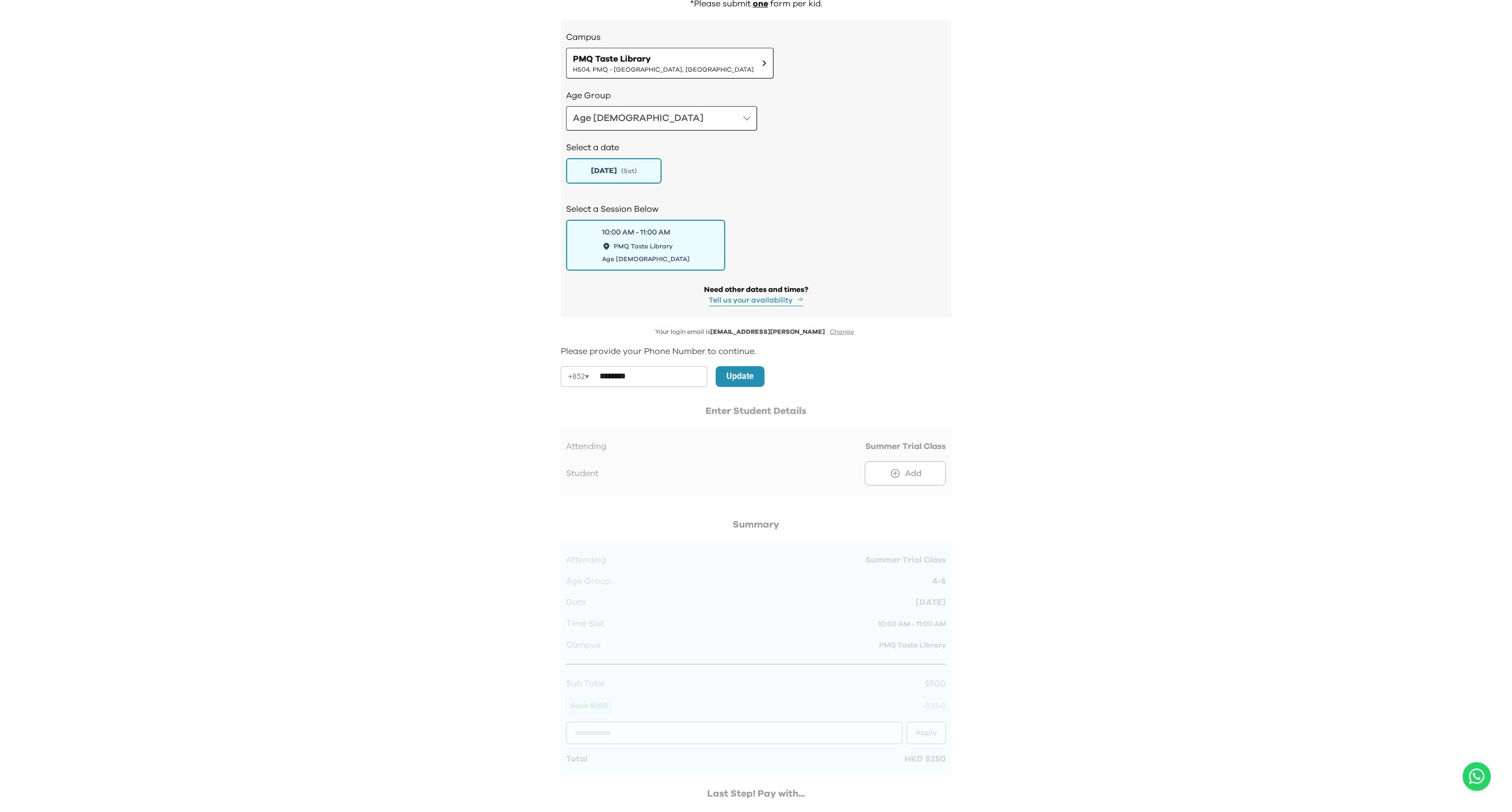
click at [748, 344] on div "WHERE and WHEN? *Please submit one form per kid. Campus PMQ Taste Library H504,…" at bounding box center [756, 503] width 408 height 1061
click at [735, 370] on p "Update" at bounding box center [739, 376] width 28 height 13
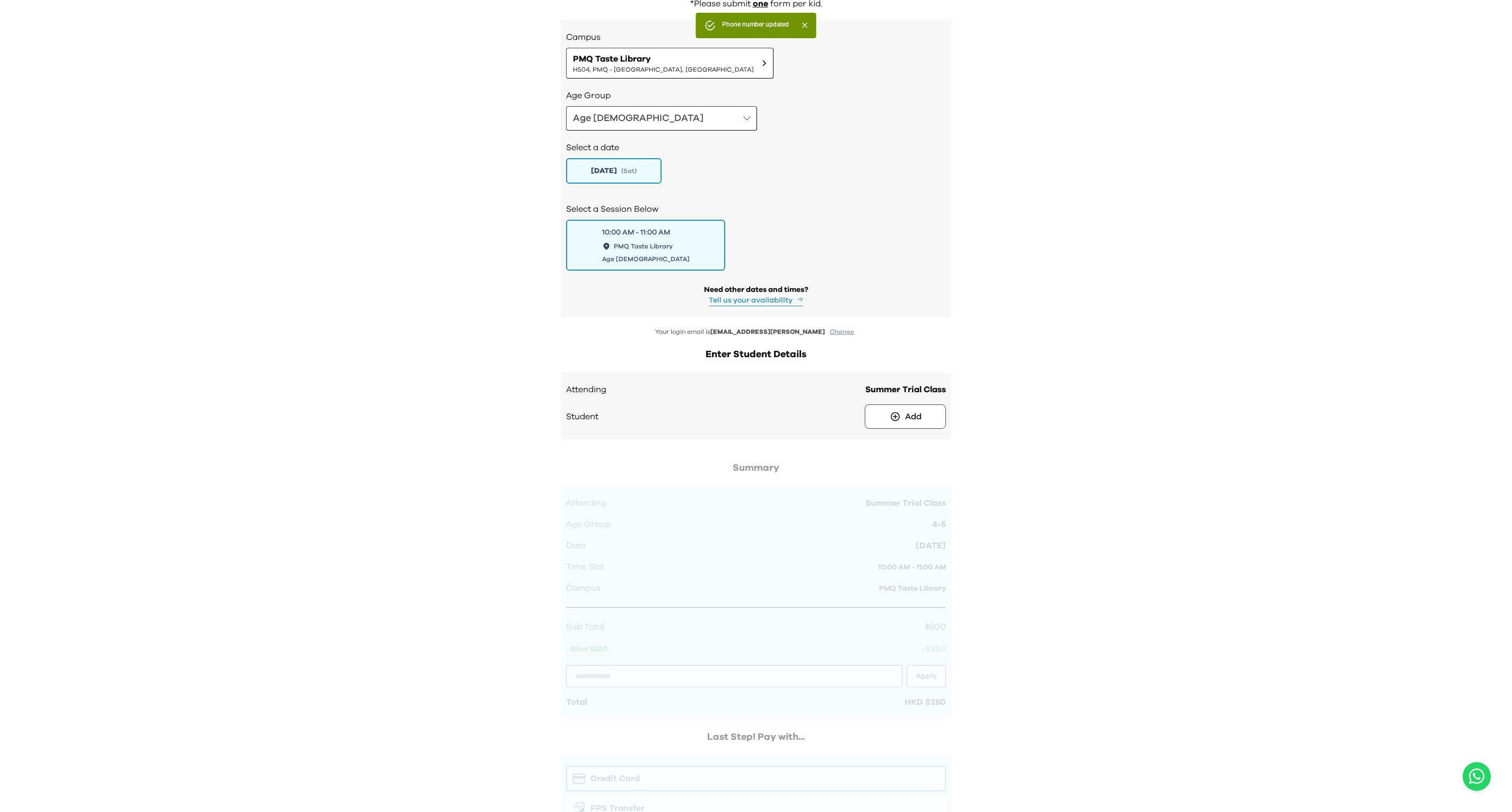
scroll to position [1292, 0]
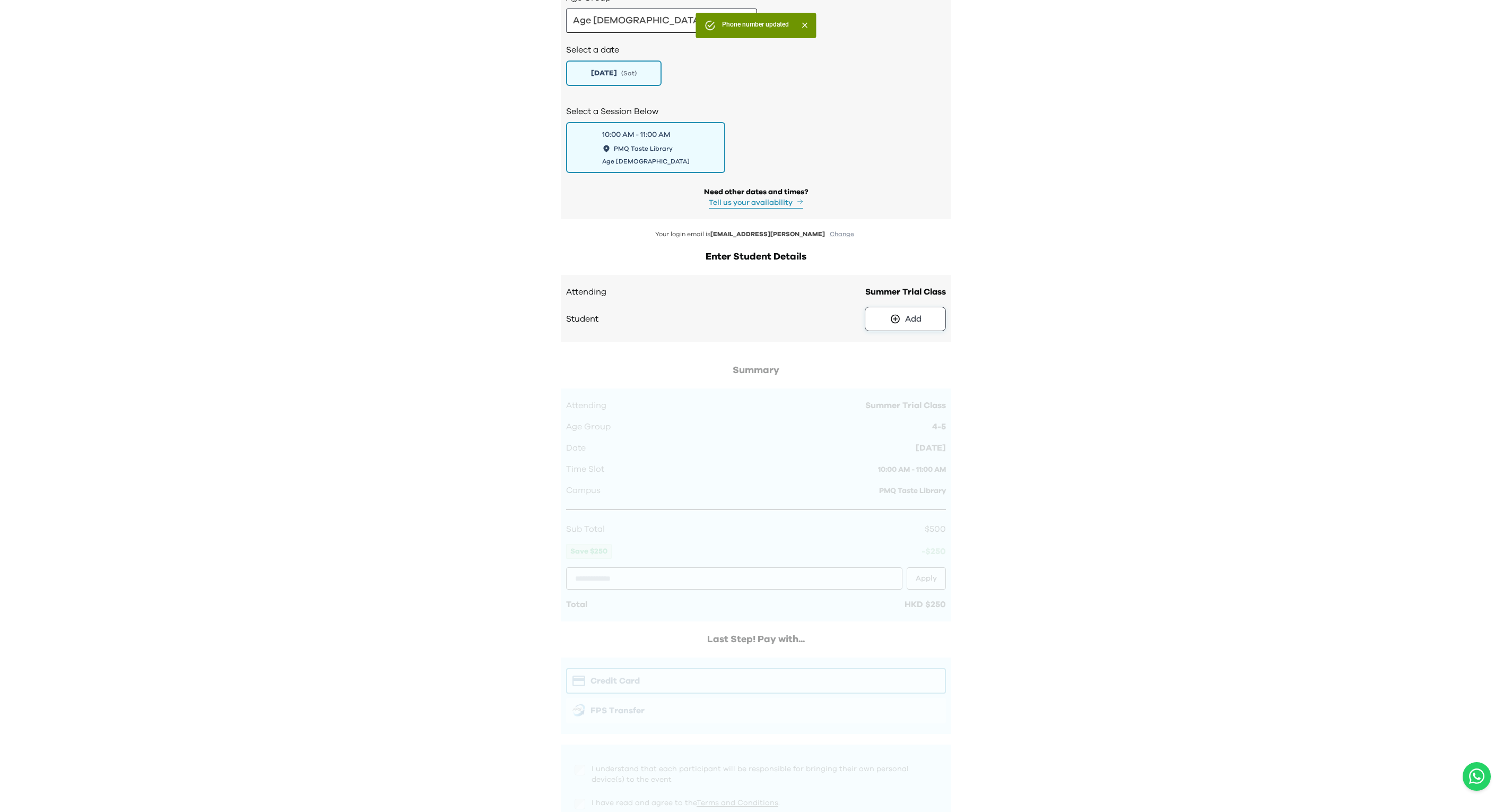
click at [911, 312] on div "Add" at bounding box center [913, 318] width 17 height 13
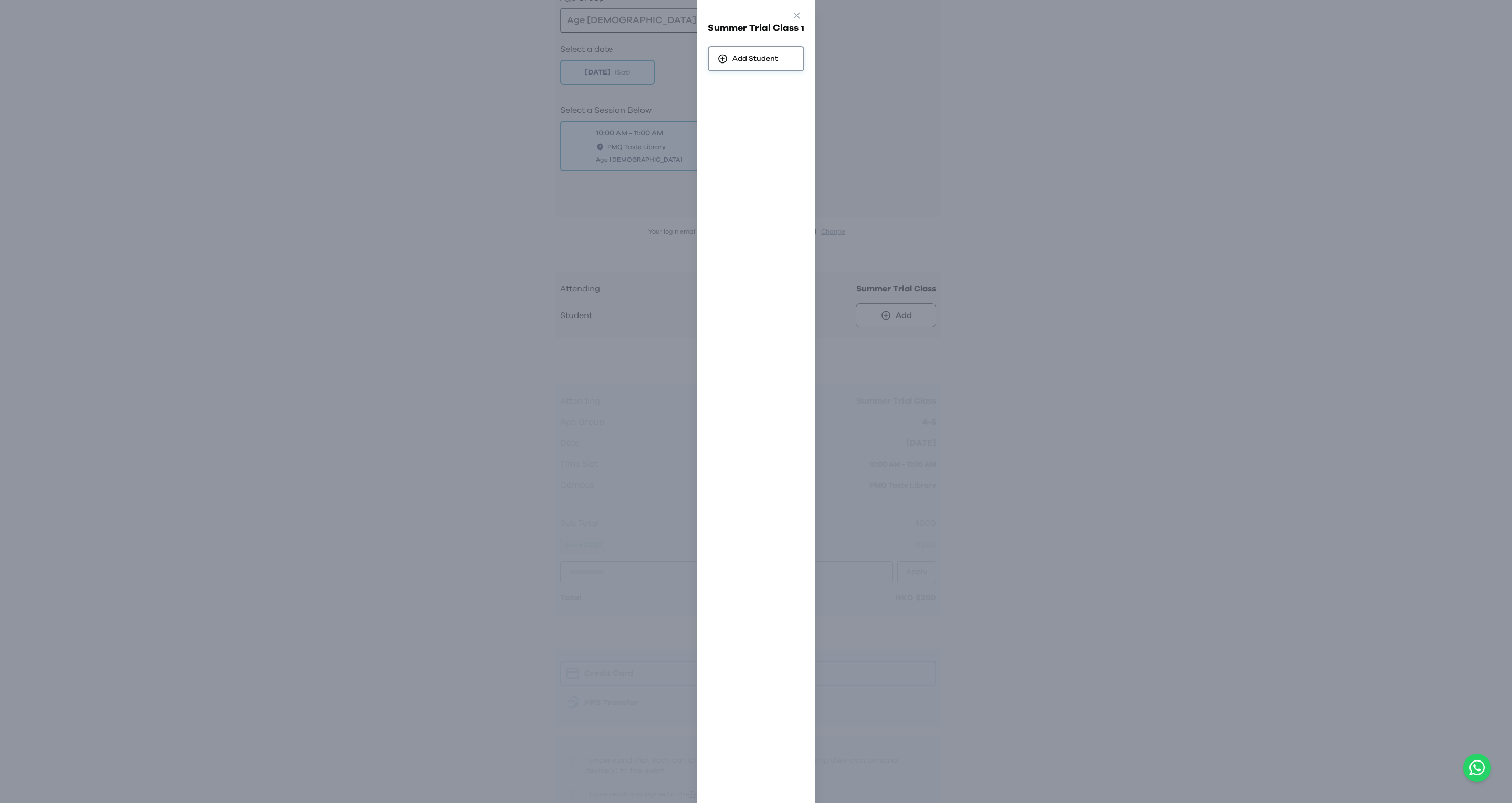
click at [730, 67] on div "Add Student" at bounding box center [756, 59] width 97 height 25
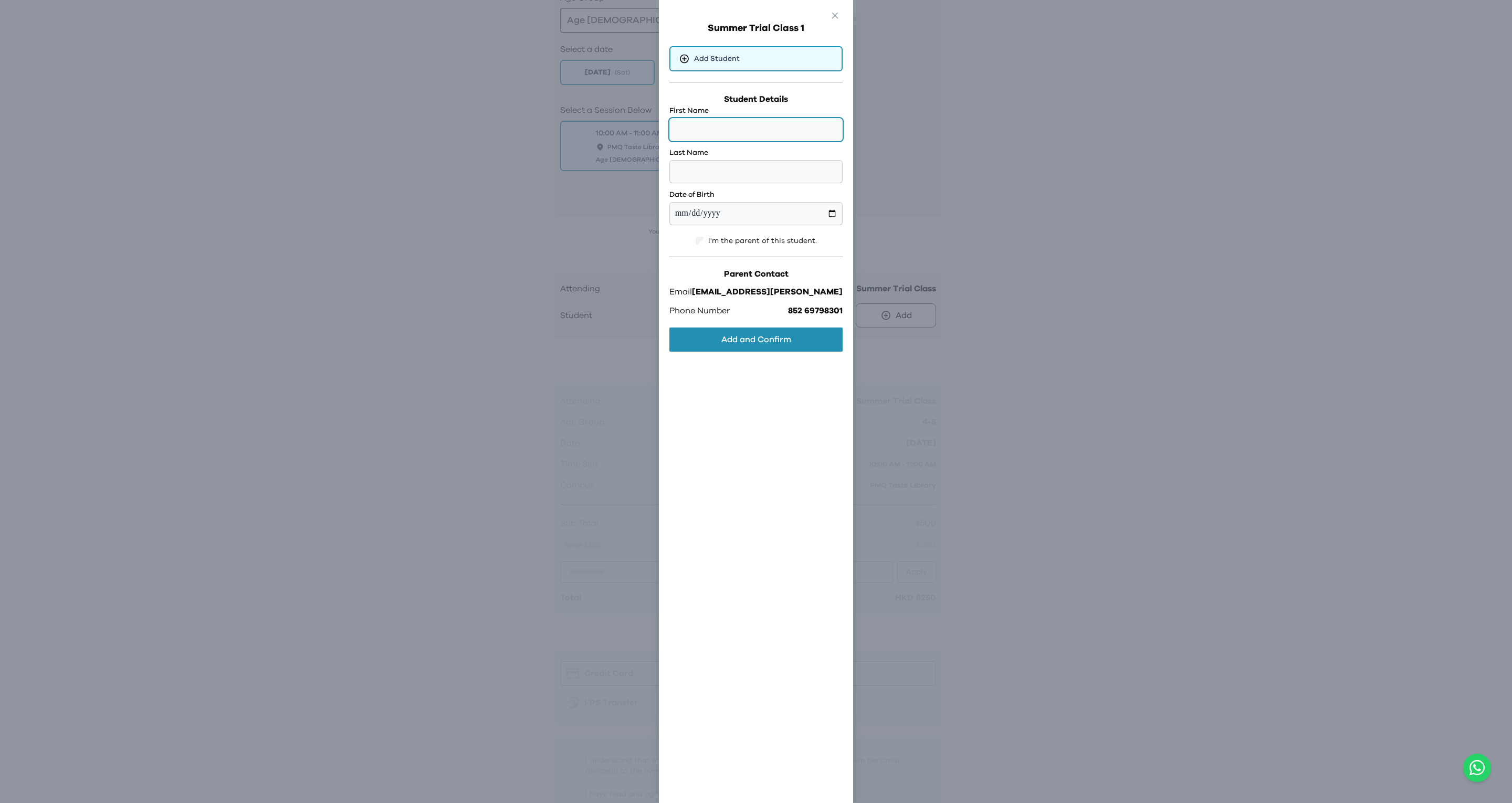
click at [758, 123] on input "text" at bounding box center [756, 129] width 173 height 23
type input "*******"
type input "****"
click at [692, 215] on input "date" at bounding box center [756, 213] width 173 height 23
click at [708, 242] on span "I'm the parent of this student." at bounding box center [762, 241] width 108 height 10
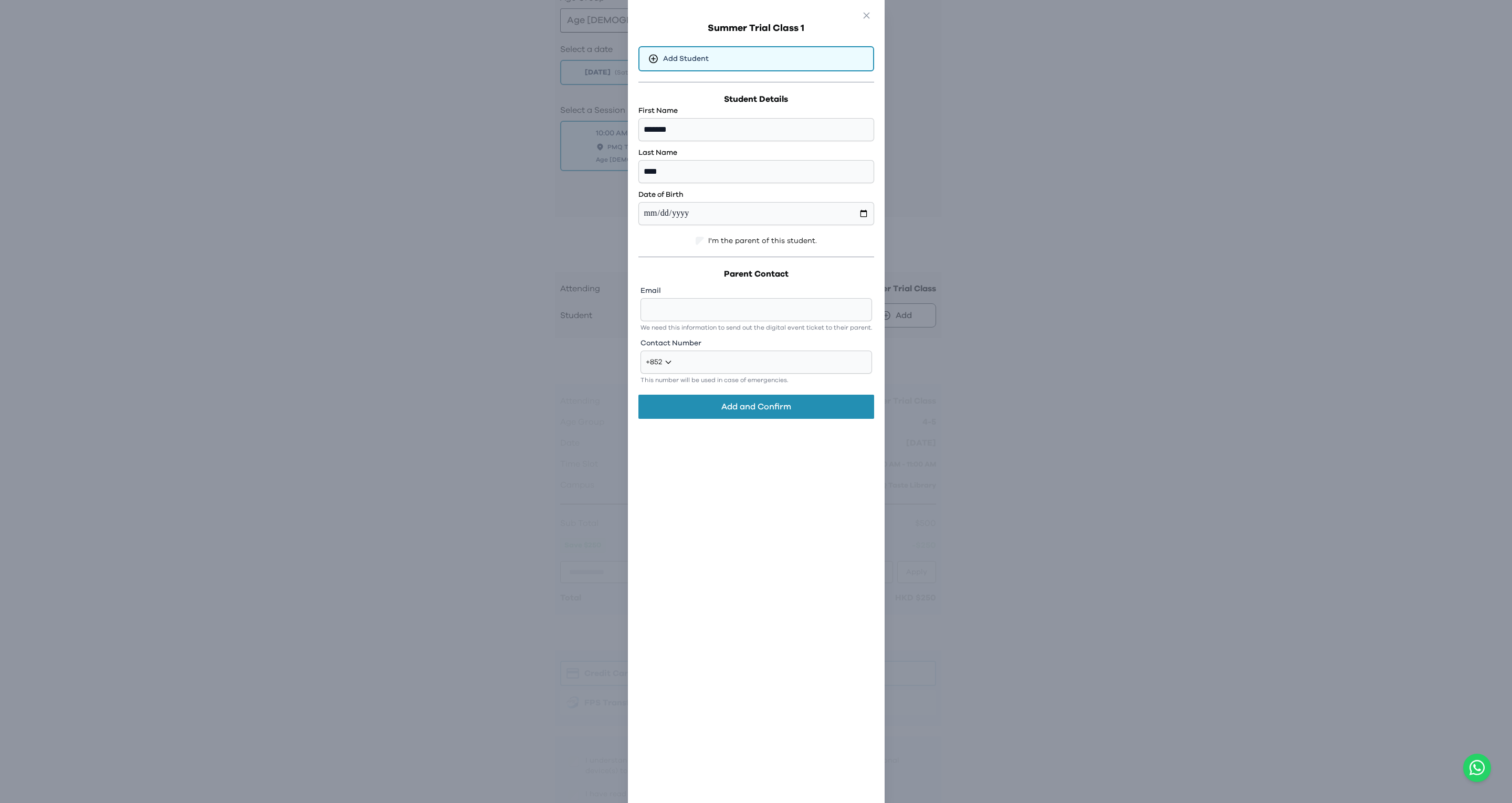
click at [708, 236] on span "I'm the parent of this student." at bounding box center [762, 241] width 108 height 10
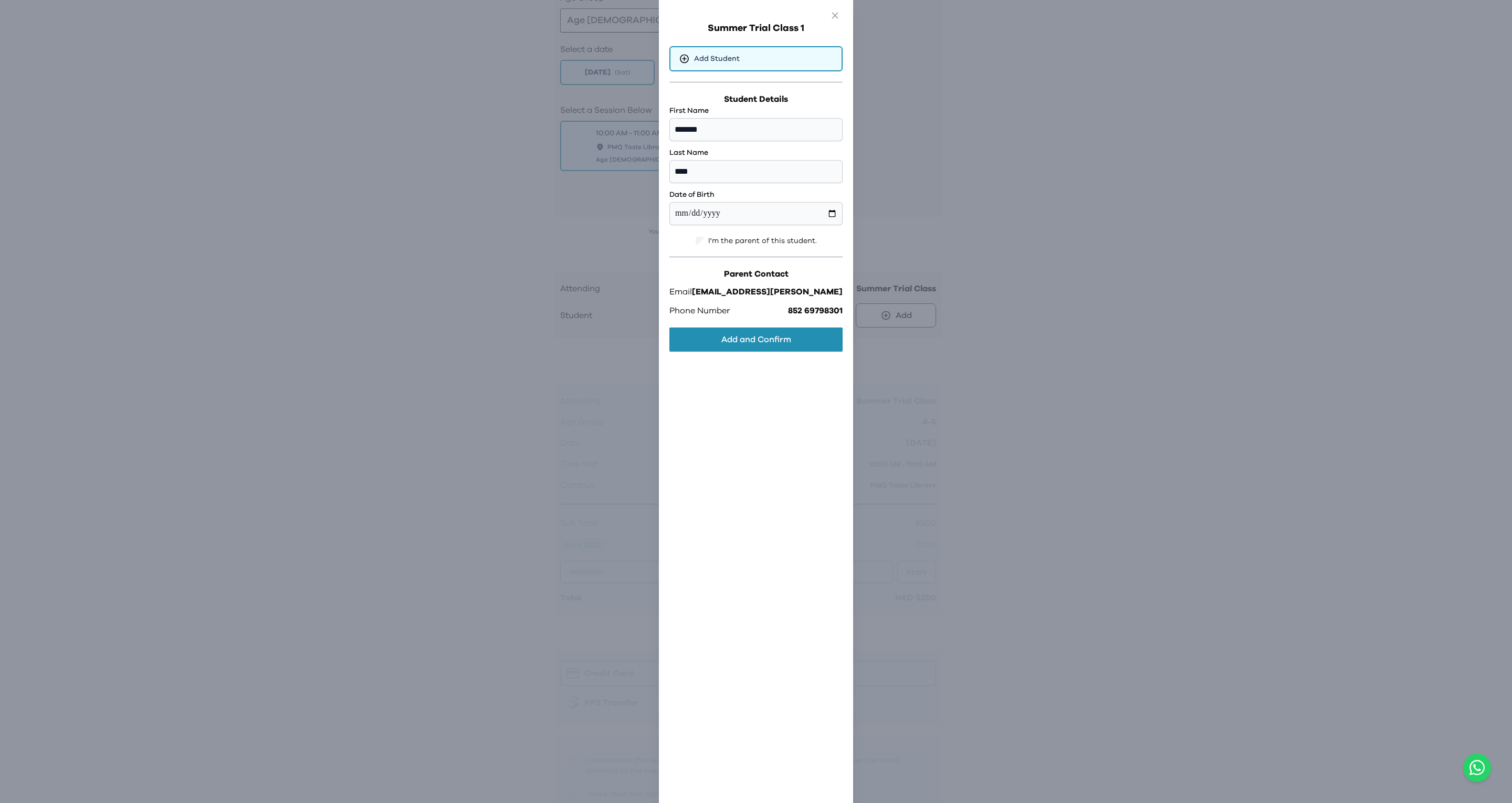
click at [708, 236] on span "I'm the parent of this student." at bounding box center [762, 241] width 108 height 10
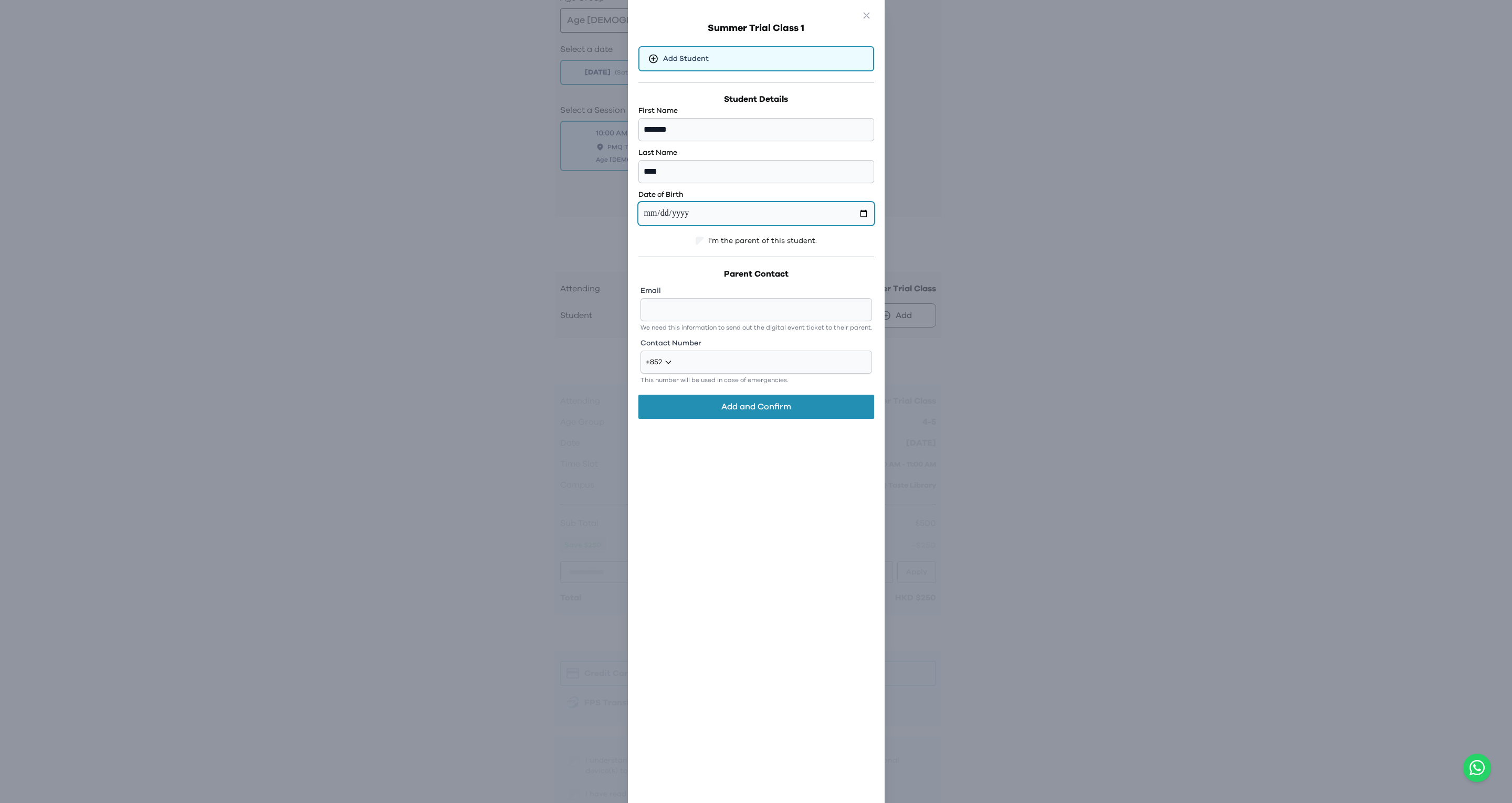
click at [727, 215] on input "**********" at bounding box center [756, 213] width 236 height 23
click at [684, 212] on input "**********" at bounding box center [756, 213] width 236 height 23
type input "**********"
click at [759, 308] on input "email" at bounding box center [756, 309] width 232 height 23
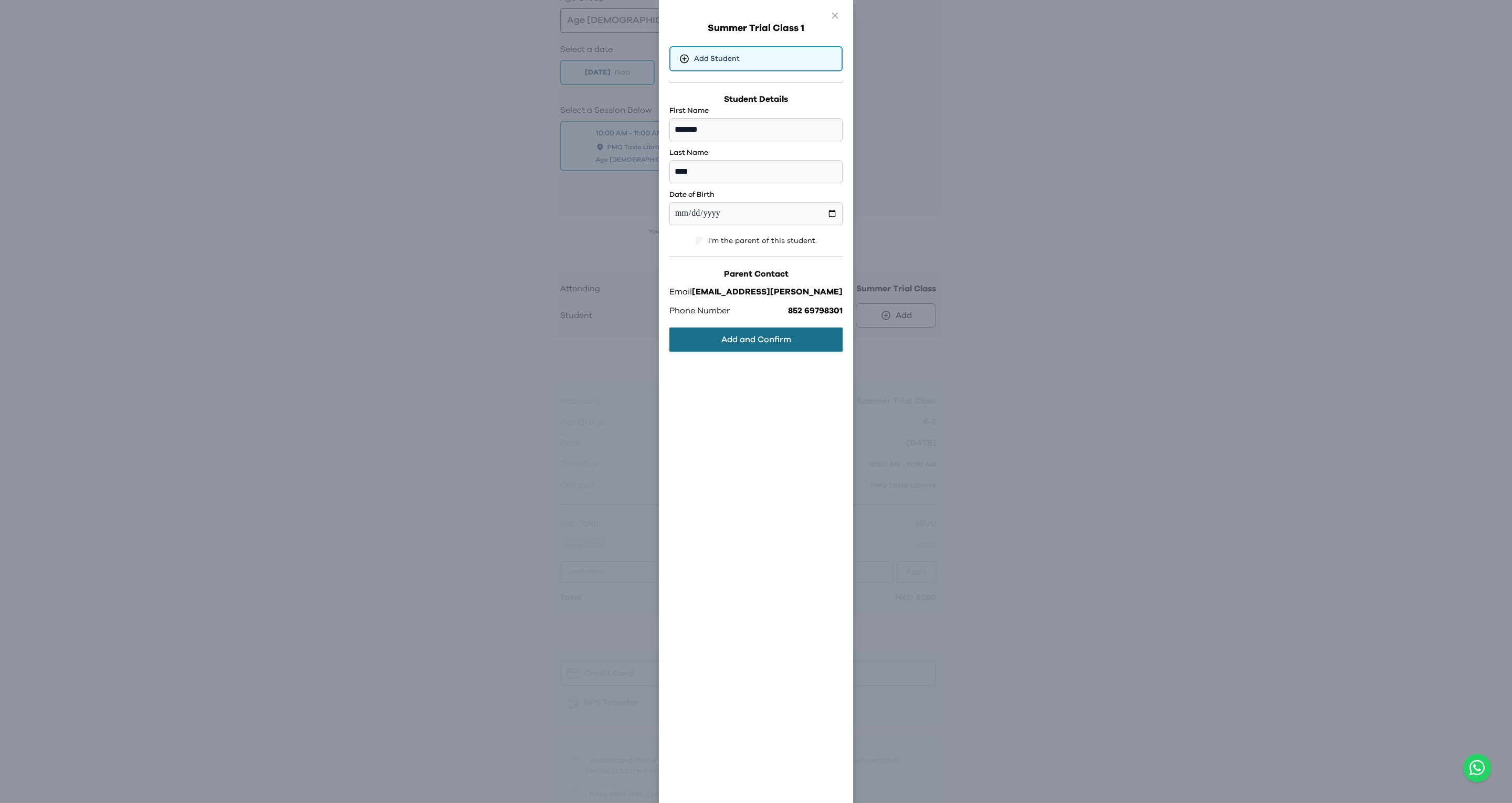
click at [728, 344] on button "Add and Confirm" at bounding box center [756, 339] width 173 height 25
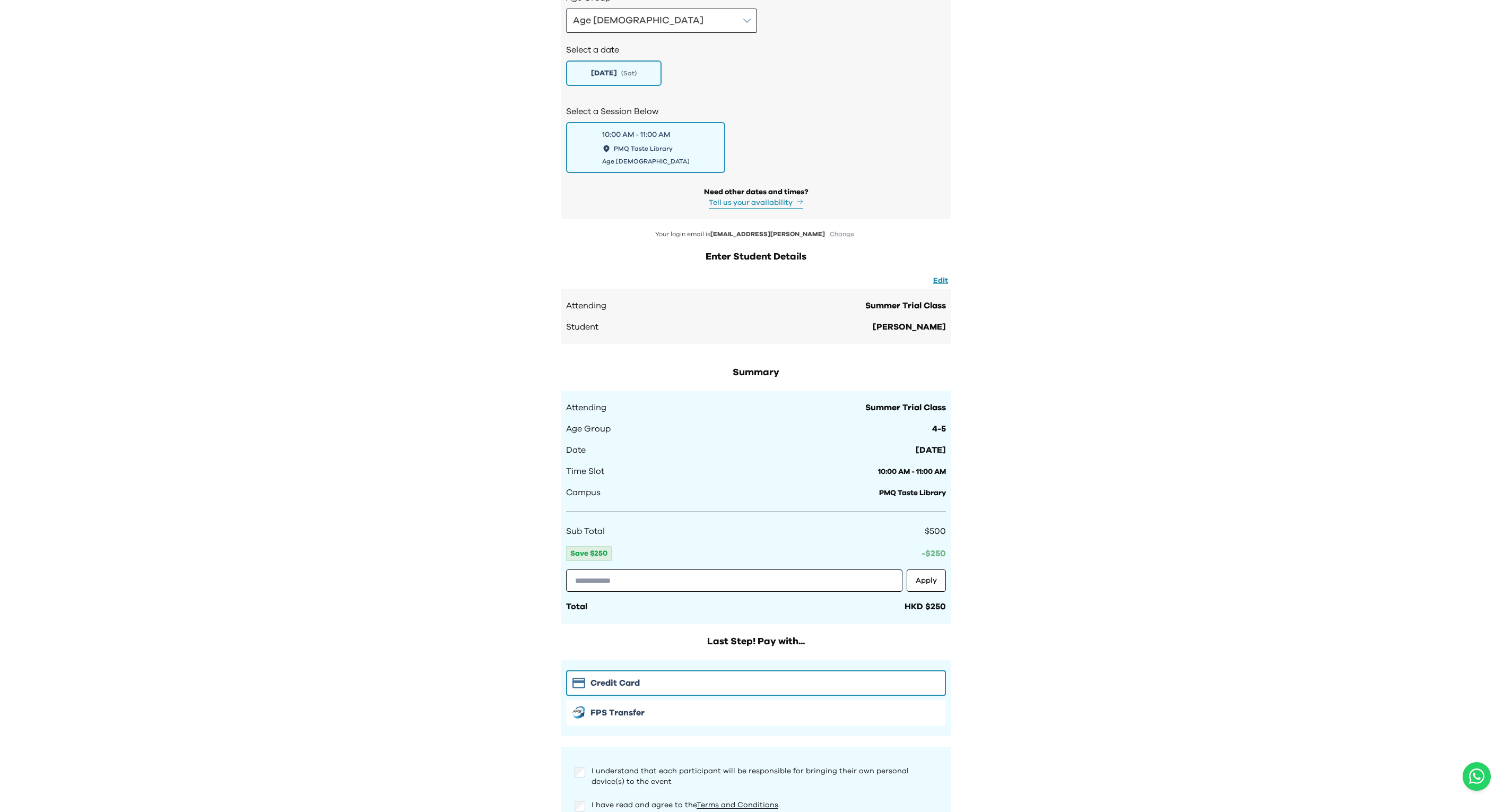
scroll to position [1359, 0]
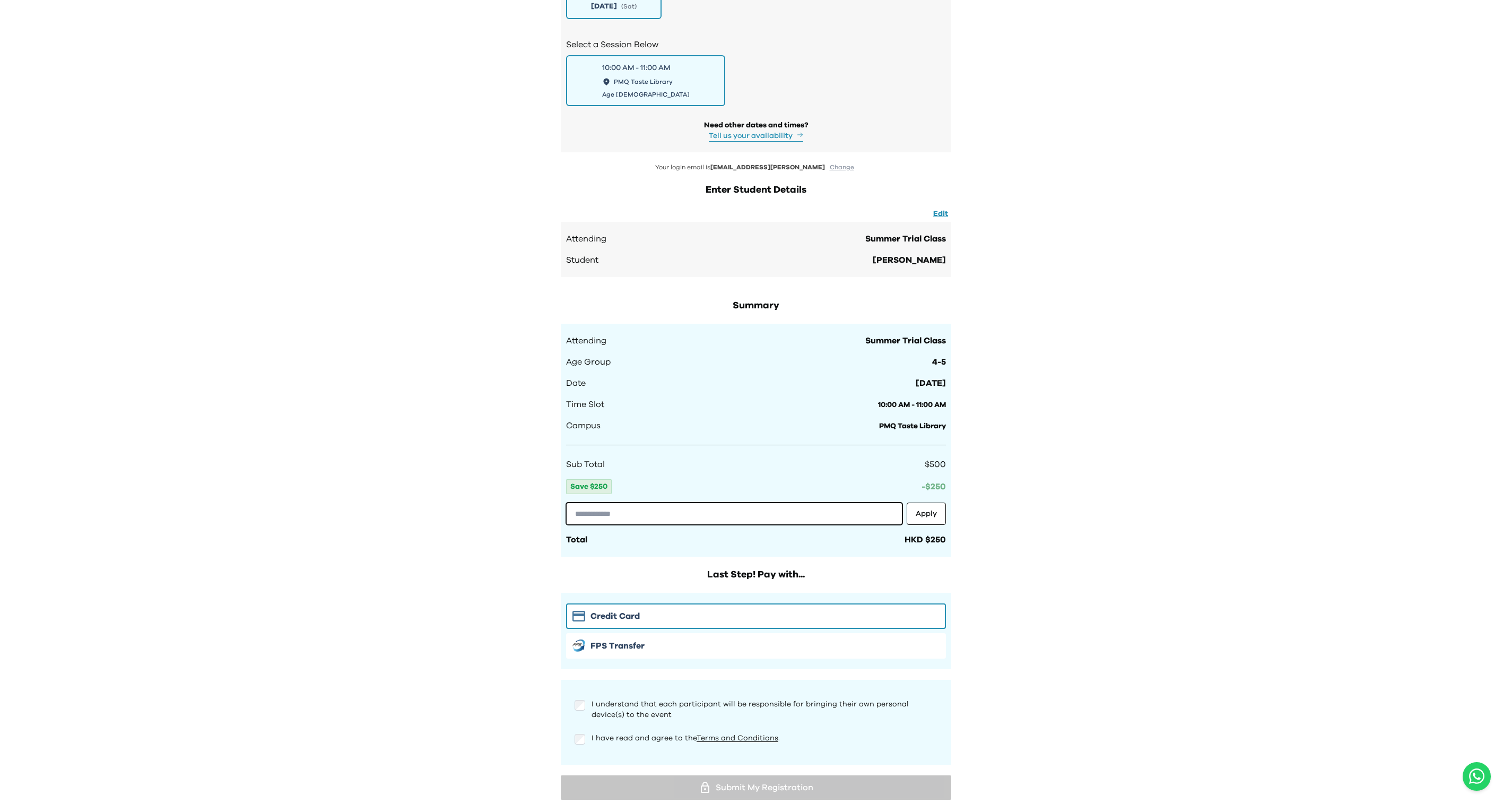
click at [692, 503] on input "text" at bounding box center [734, 514] width 336 height 23
type input "**********"
click at [926, 503] on button "Apply" at bounding box center [926, 514] width 39 height 23
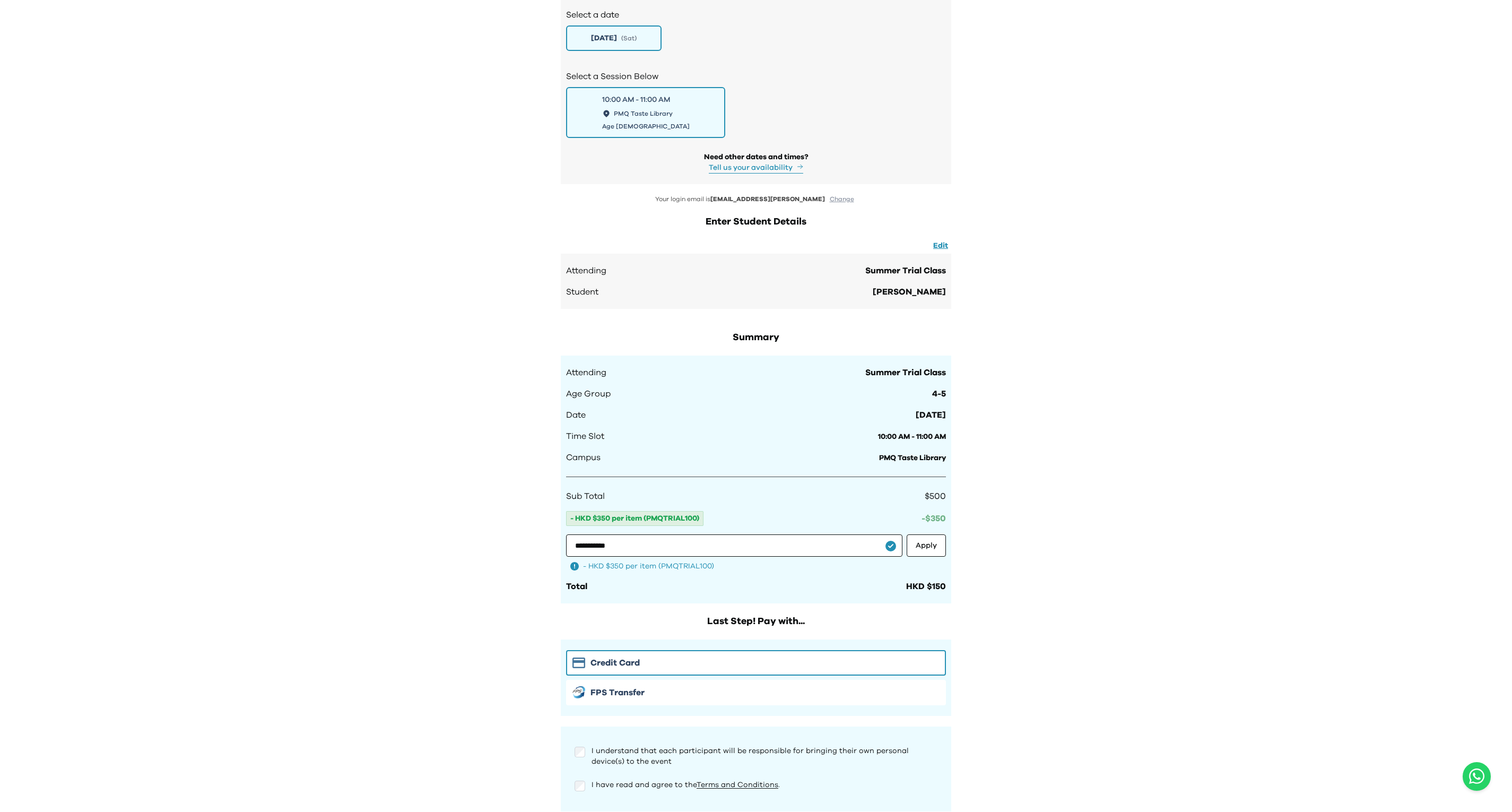
scroll to position [1374, 0]
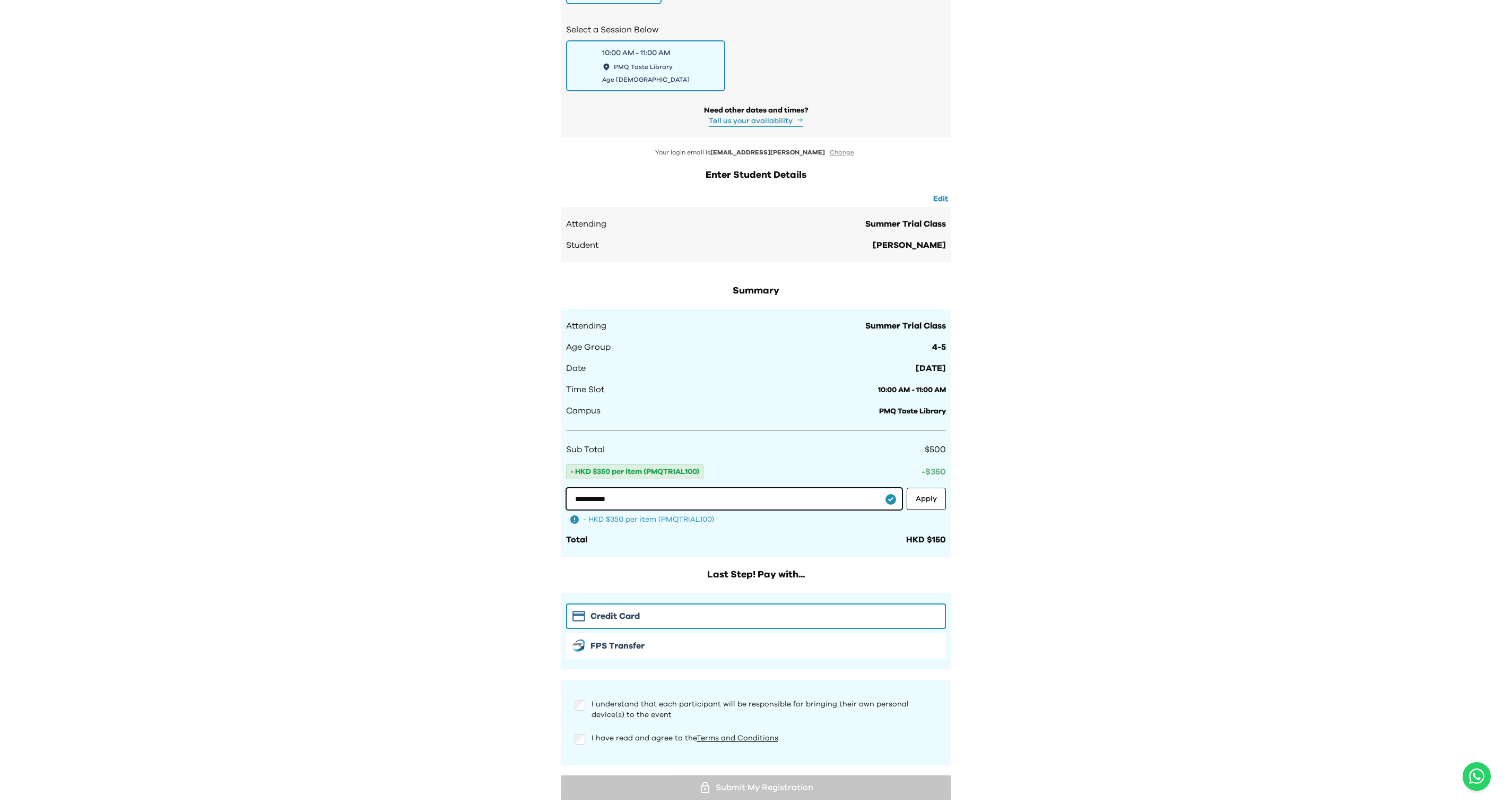
click at [769, 488] on input "**********" at bounding box center [734, 499] width 336 height 23
type input "**********"
click at [773, 507] on div "**********" at bounding box center [756, 433] width 390 height 248
click at [937, 488] on button "Apply" at bounding box center [926, 499] width 39 height 23
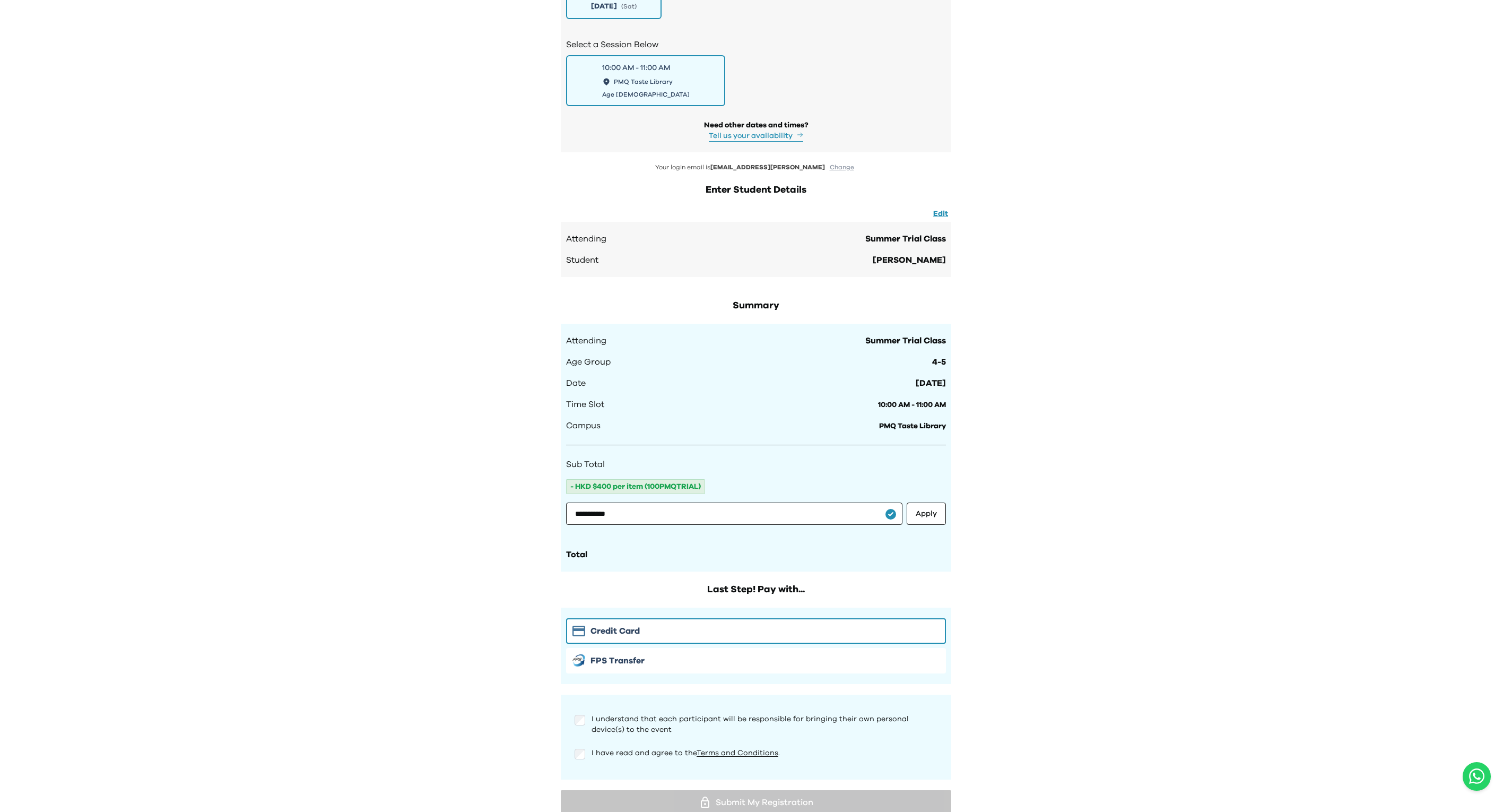
scroll to position [1374, 0]
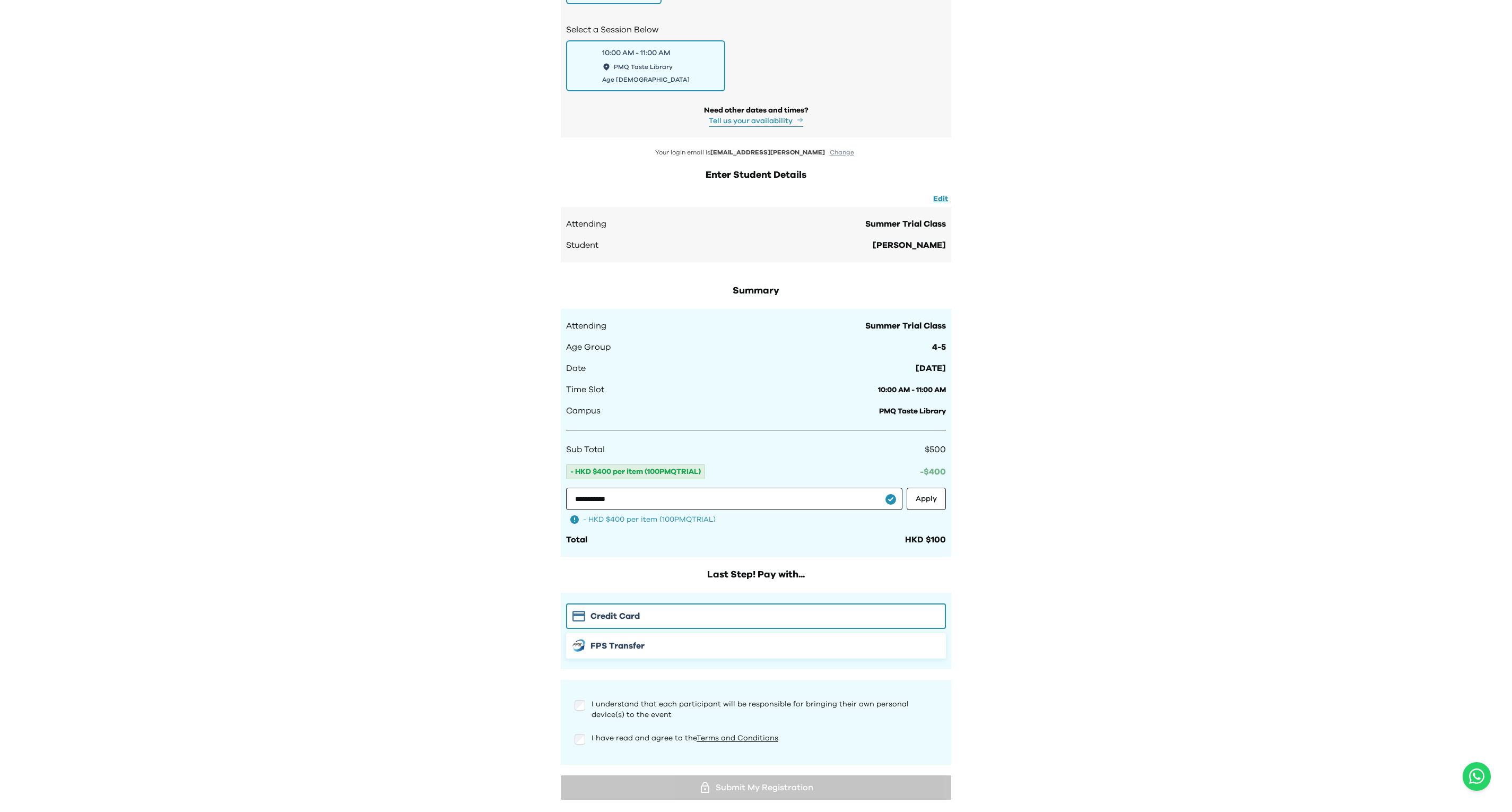
click at [745, 633] on button "FPS Transfer" at bounding box center [756, 646] width 380 height 26
click at [604, 701] on span "I understand that each participant will be responsible for bringing their own p…" at bounding box center [750, 710] width 318 height 18
click at [612, 735] on span "I have read and agree to the Terms and Conditions ." at bounding box center [685, 738] width 188 height 8
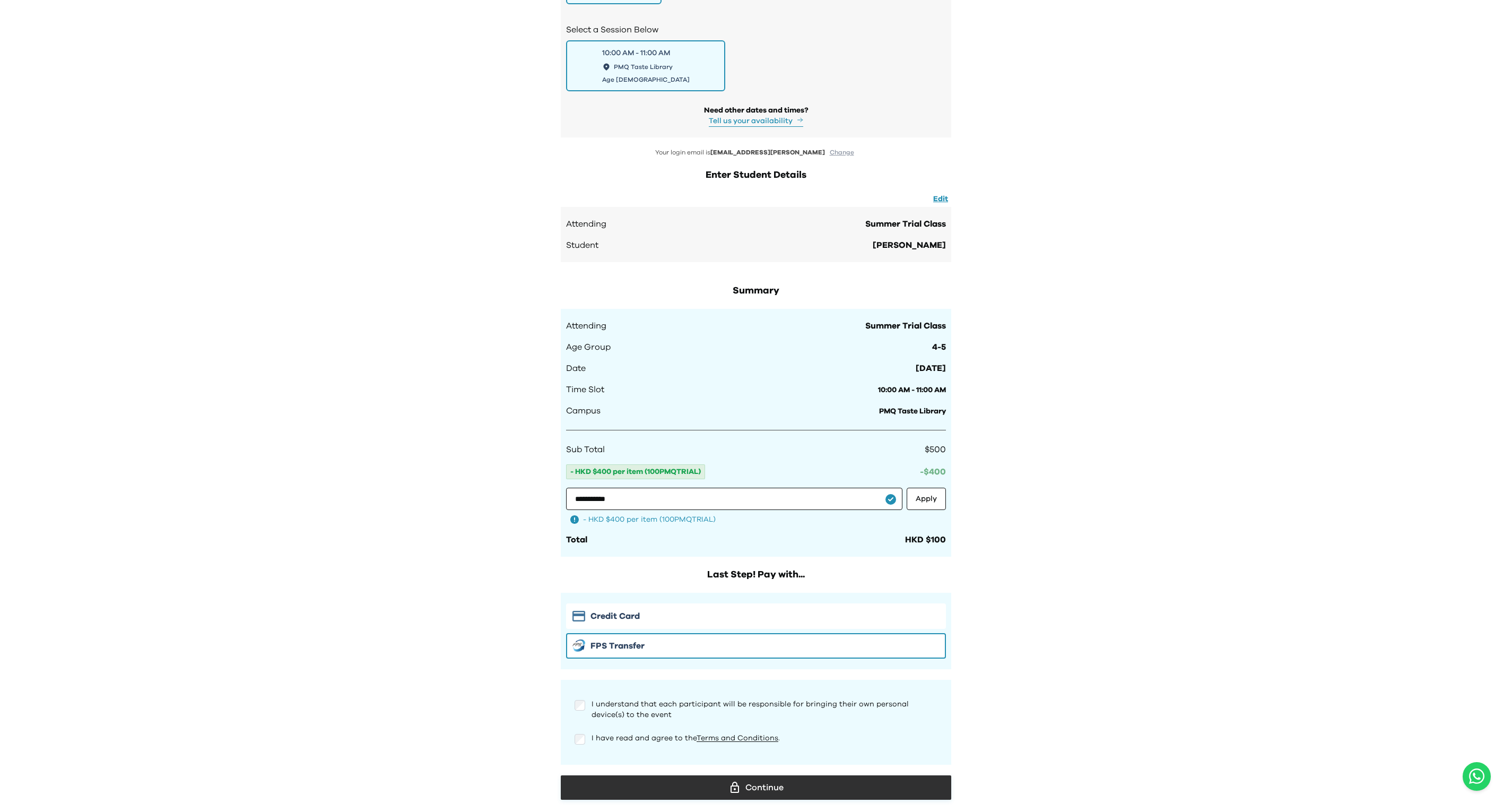
click at [679, 780] on div "Continue" at bounding box center [755, 787] width 373 height 16
